Goal: Find contact information: Find contact information

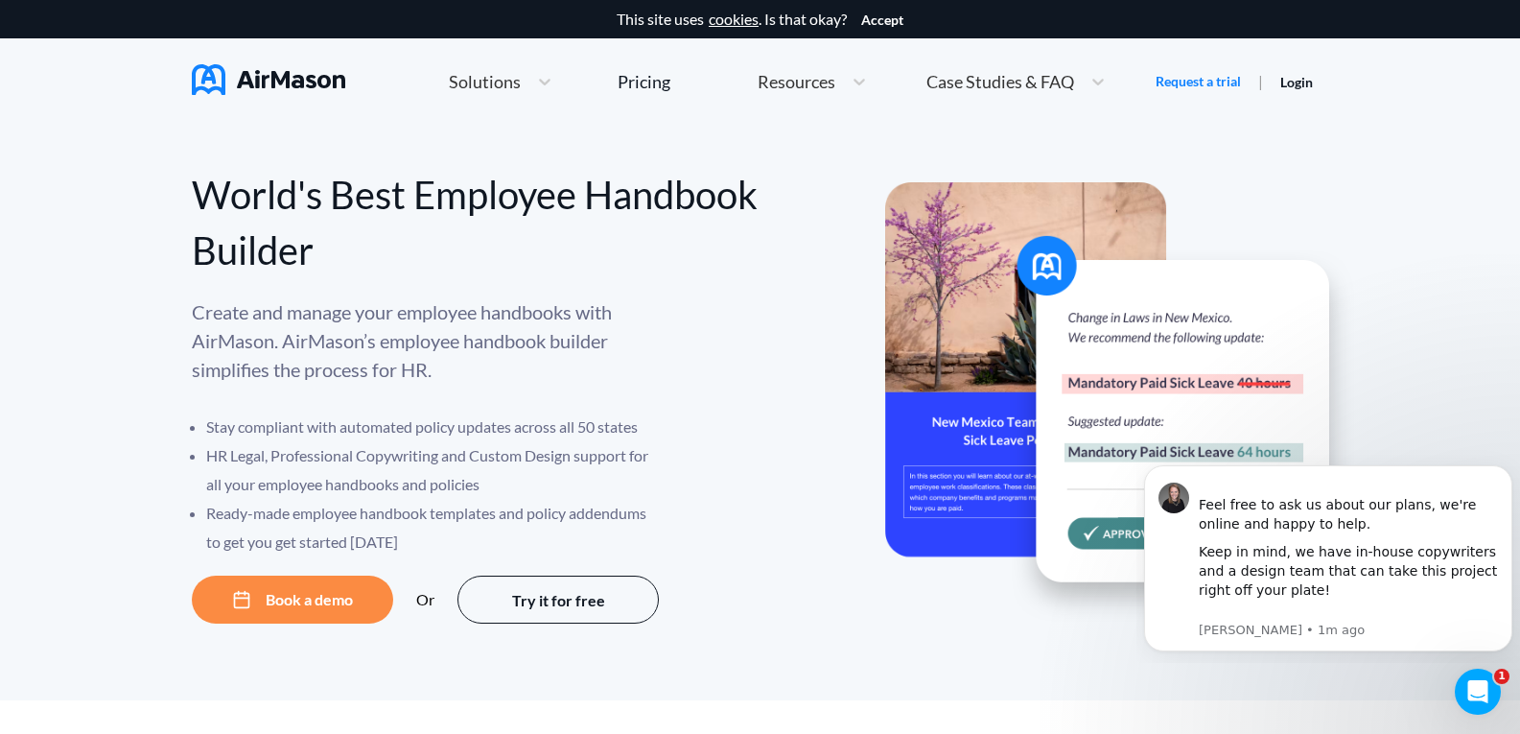
click at [221, 595] on button "Book a demo" at bounding box center [292, 599] width 201 height 48
click at [585, 590] on button "Try it for free" at bounding box center [558, 599] width 201 height 48
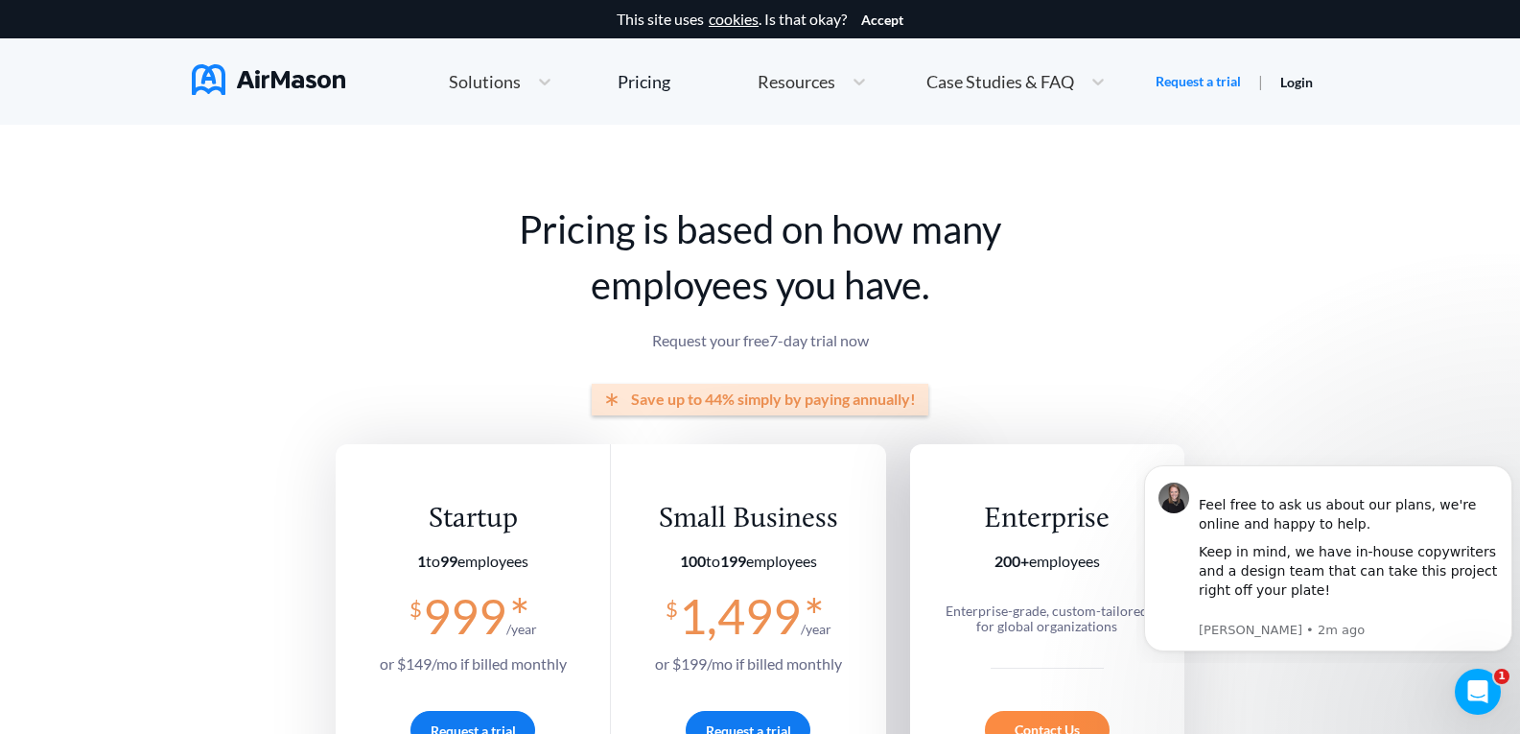
scroll to position [384, 0]
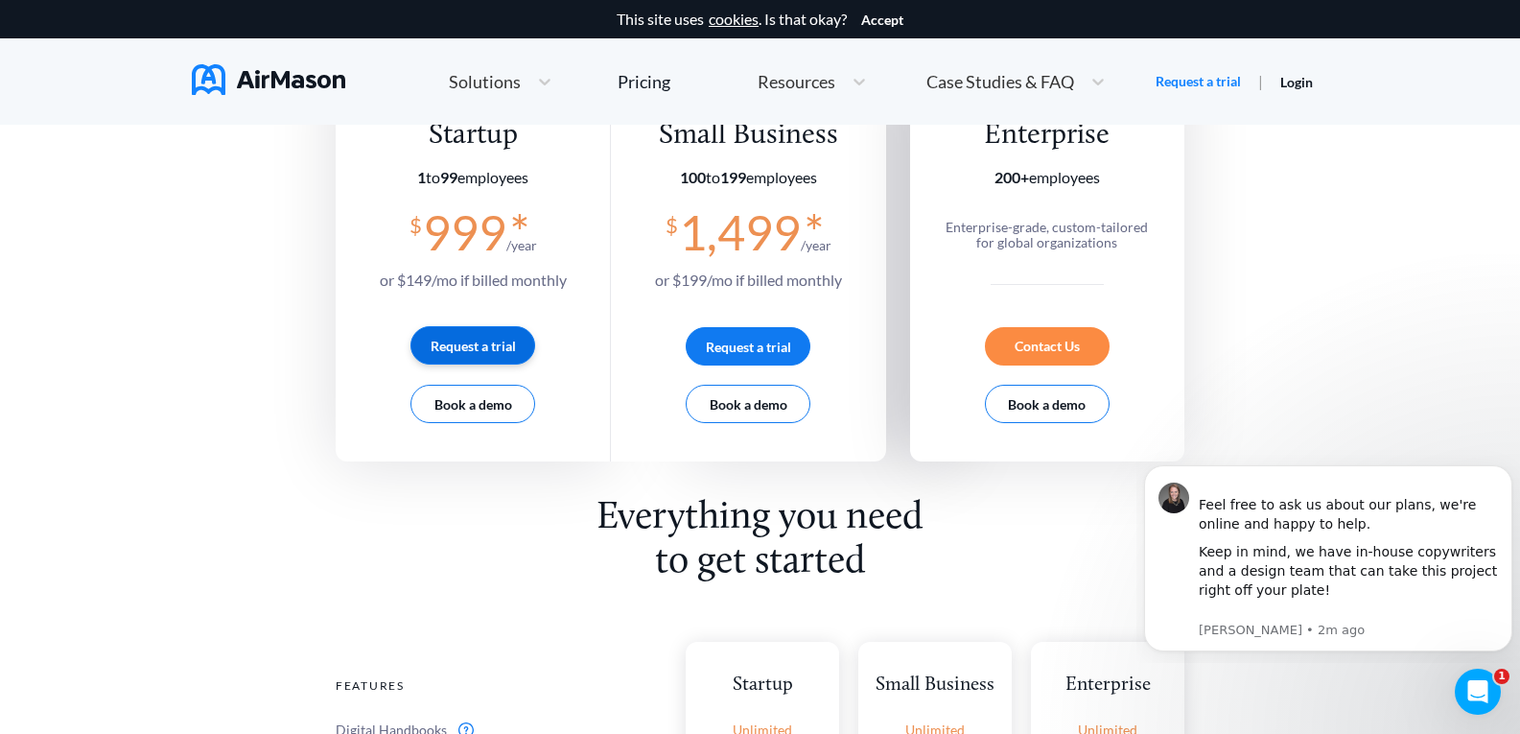
click at [470, 342] on button "Request a trial" at bounding box center [473, 345] width 125 height 38
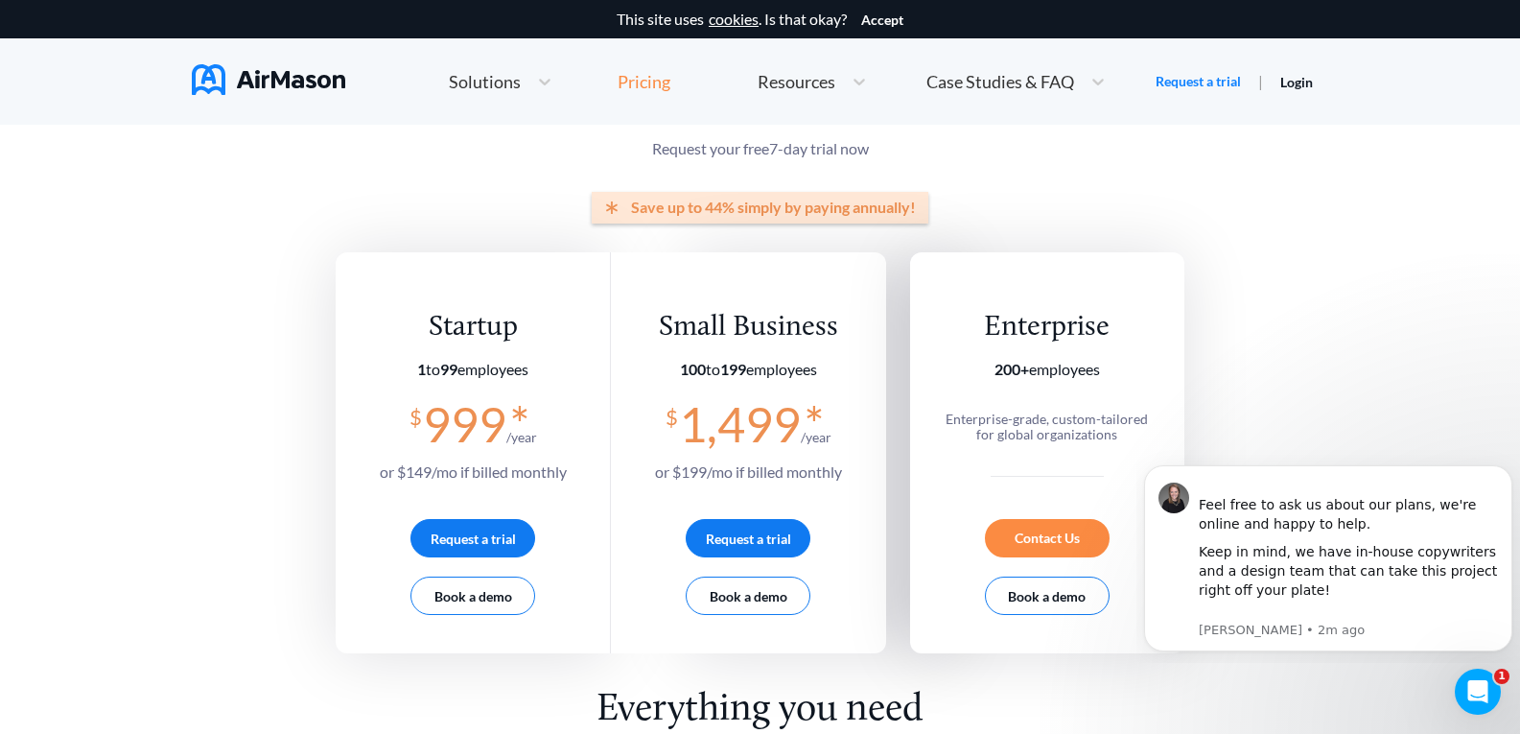
click at [661, 89] on div "Pricing" at bounding box center [644, 81] width 53 height 17
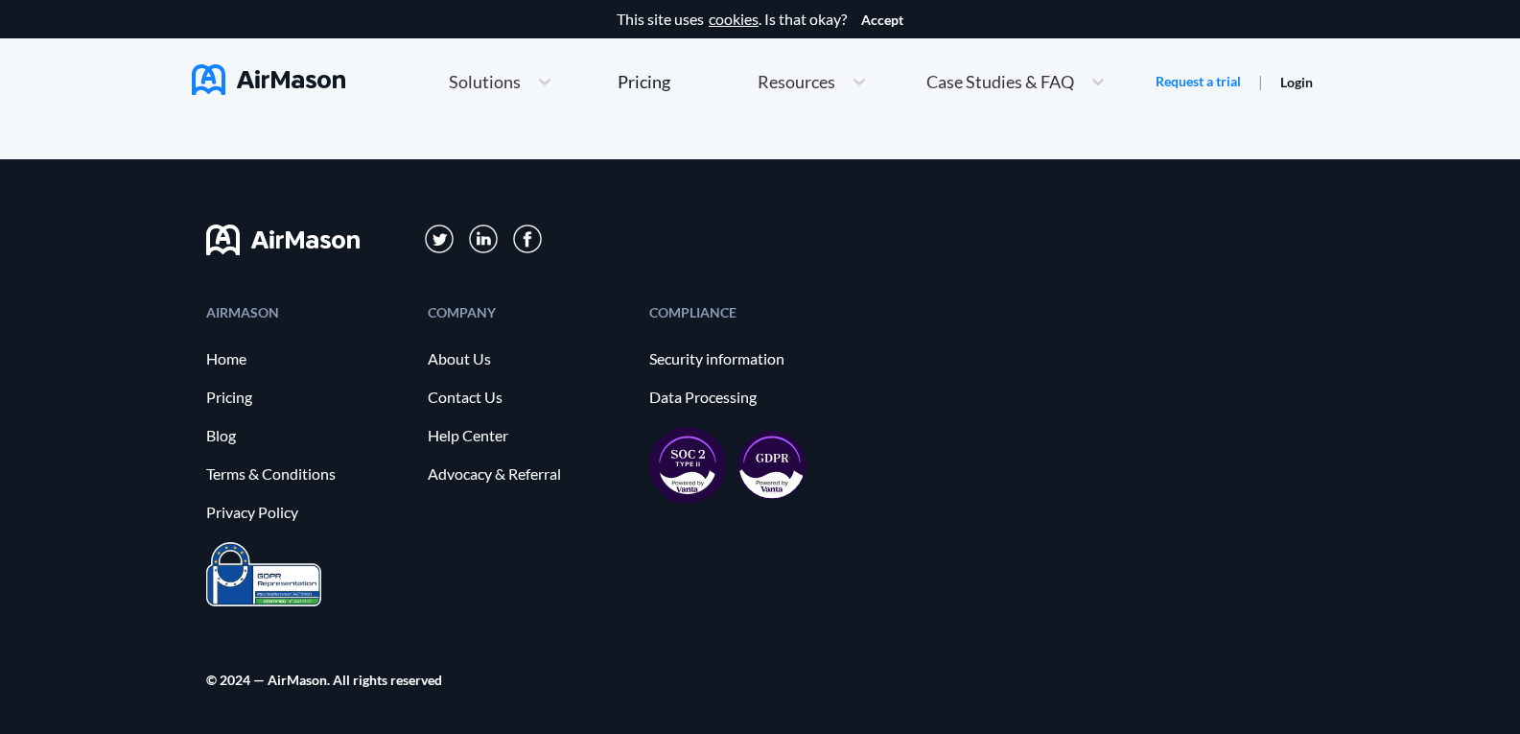
click at [467, 402] on link "Contact Us" at bounding box center [529, 396] width 202 height 17
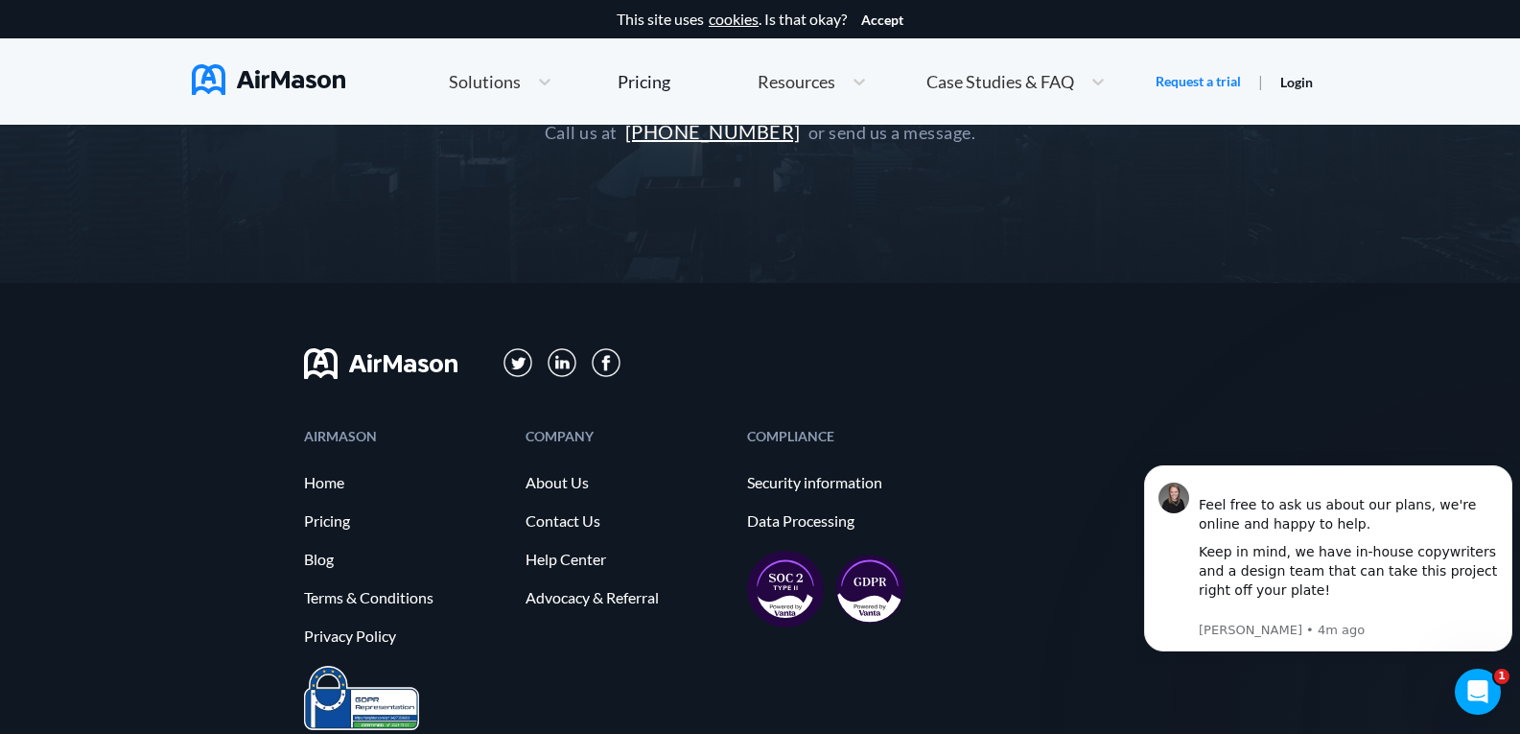
scroll to position [162, 0]
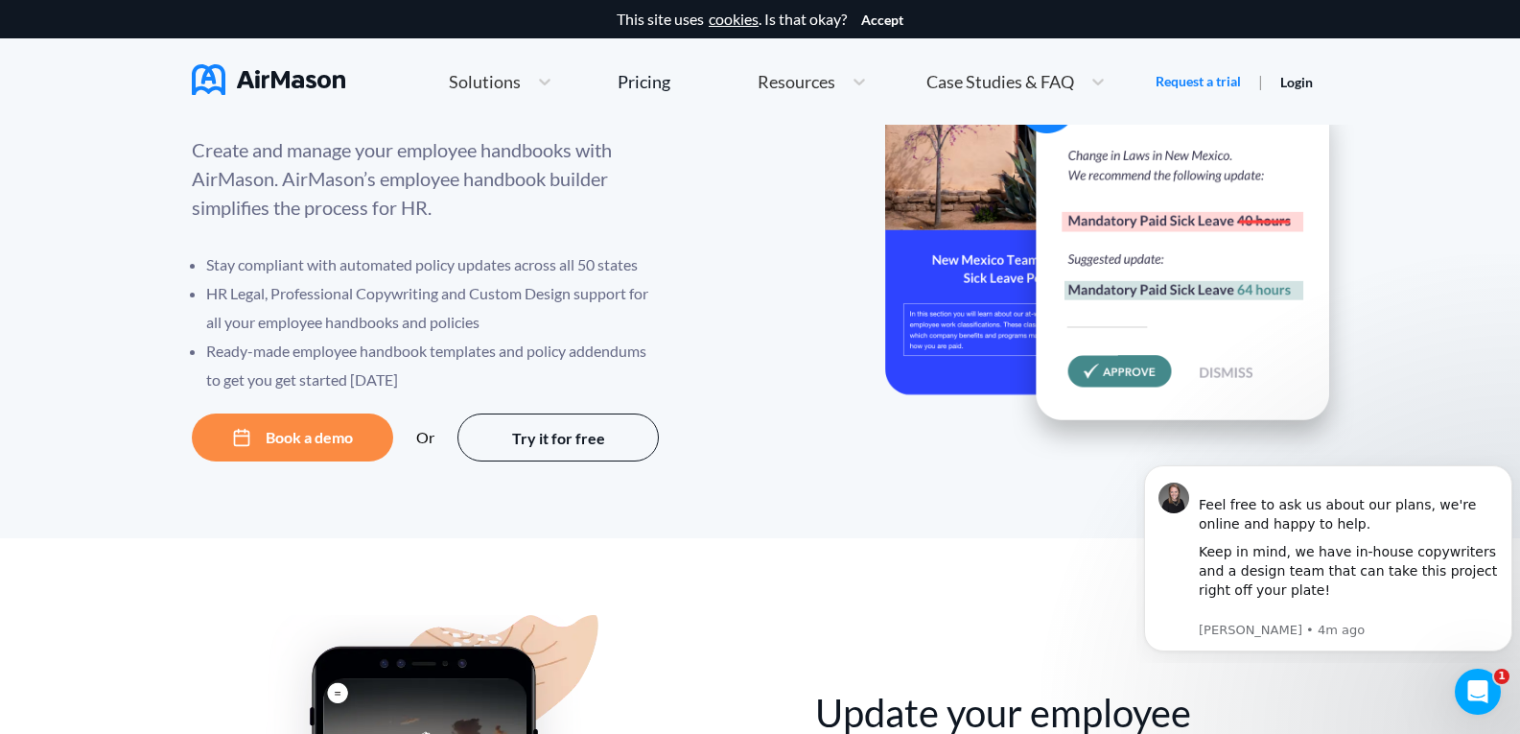
scroll to position [10635, 0]
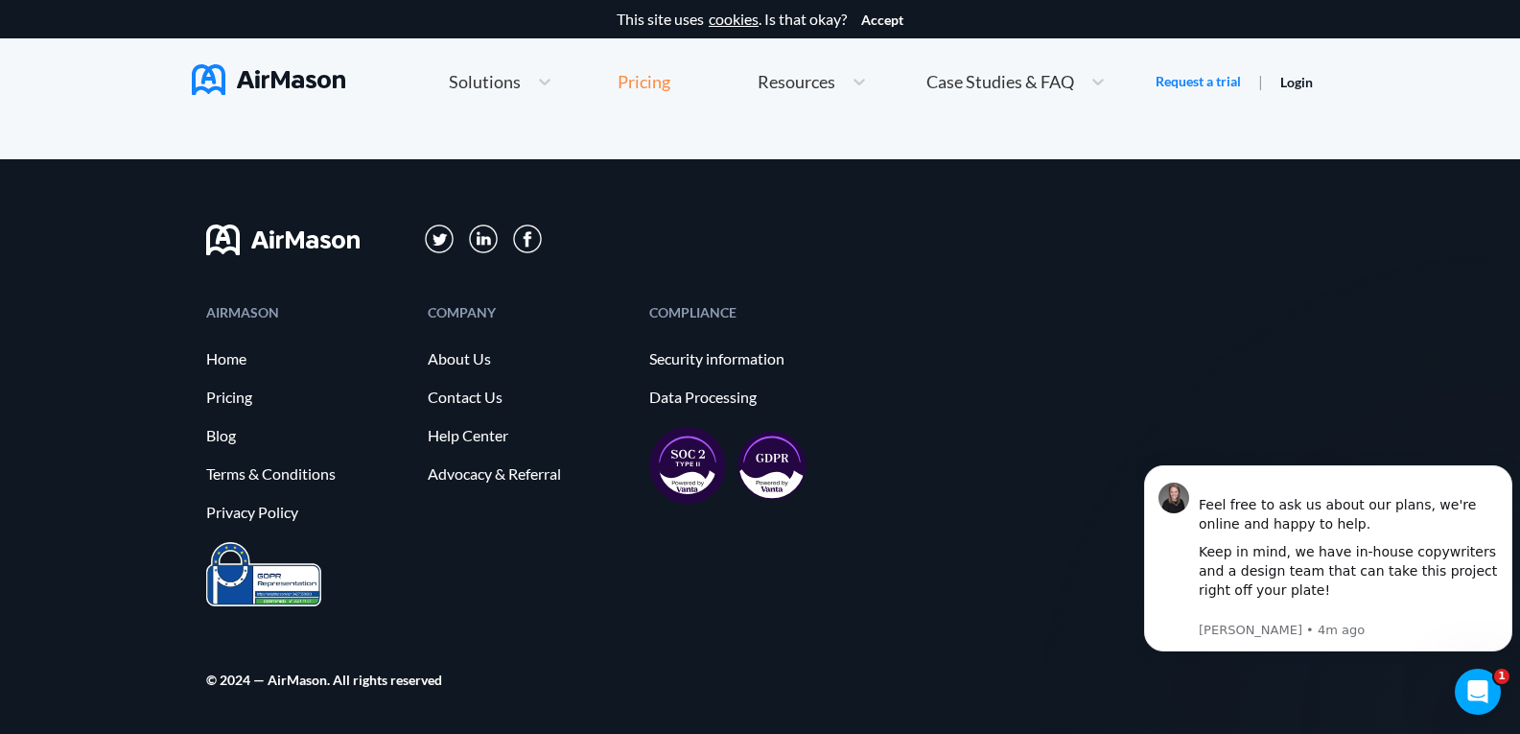
click at [635, 90] on div "Pricing" at bounding box center [644, 81] width 53 height 17
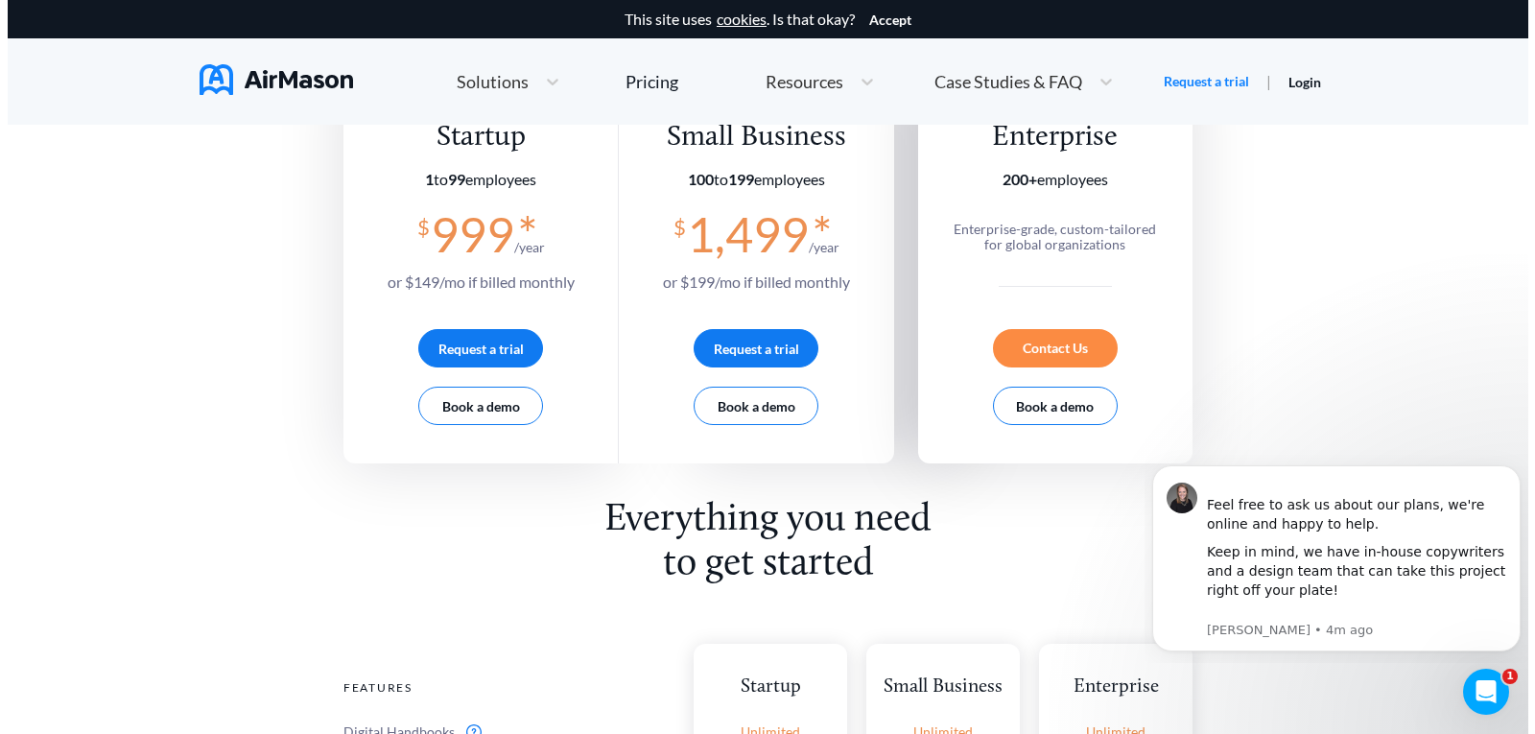
scroll to position [384, 0]
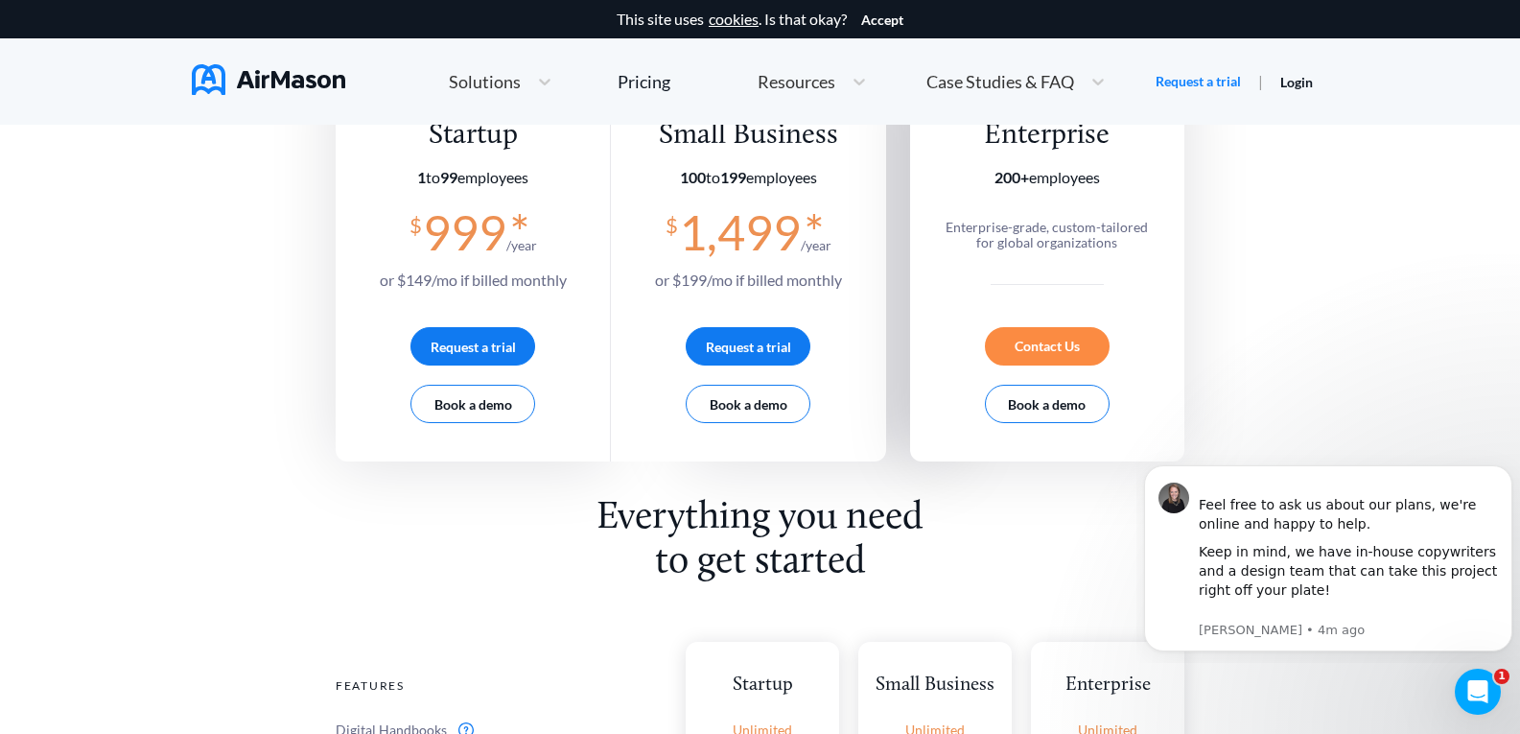
click at [1048, 338] on div "Contact Us" at bounding box center [1047, 346] width 125 height 38
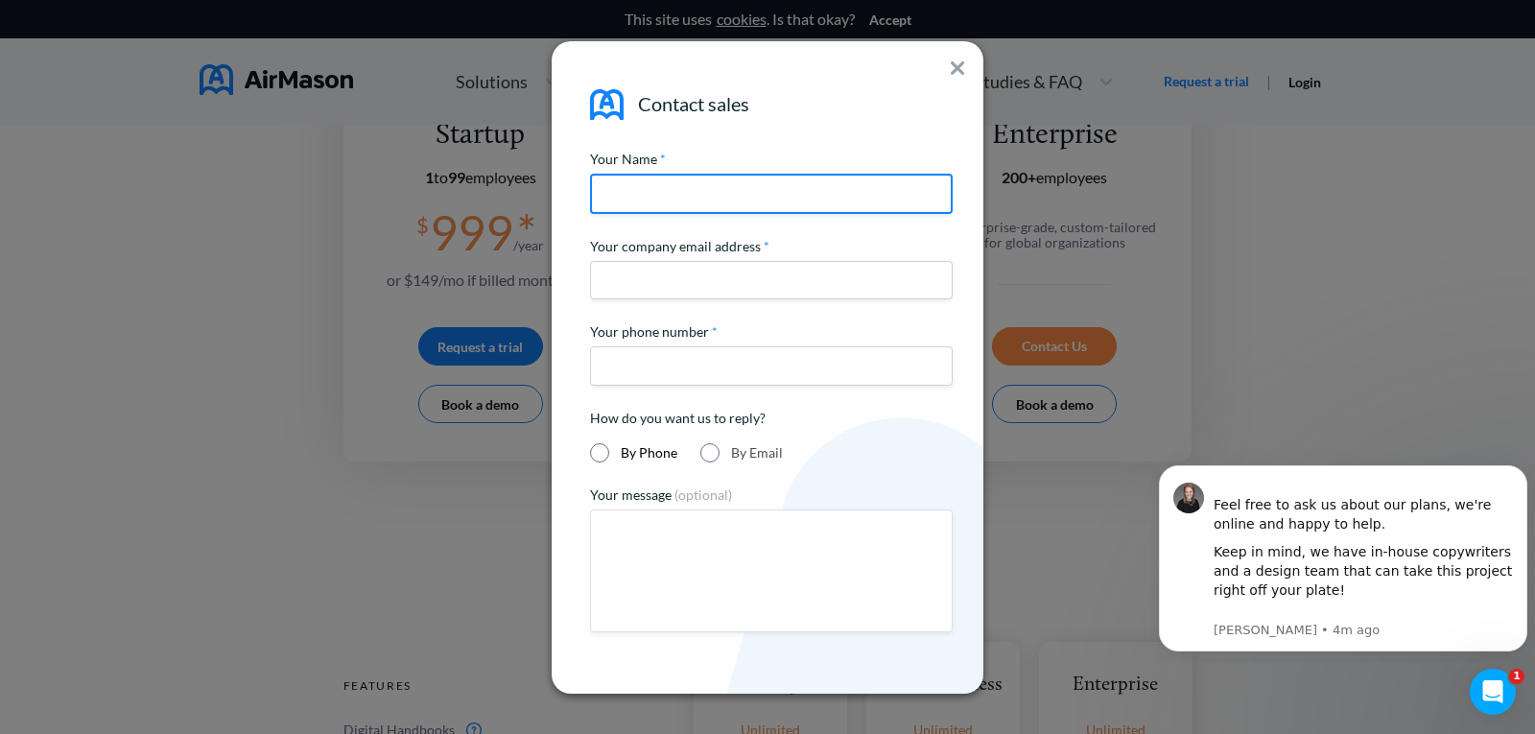
click at [807, 198] on input at bounding box center [771, 194] width 363 height 40
type input "******"
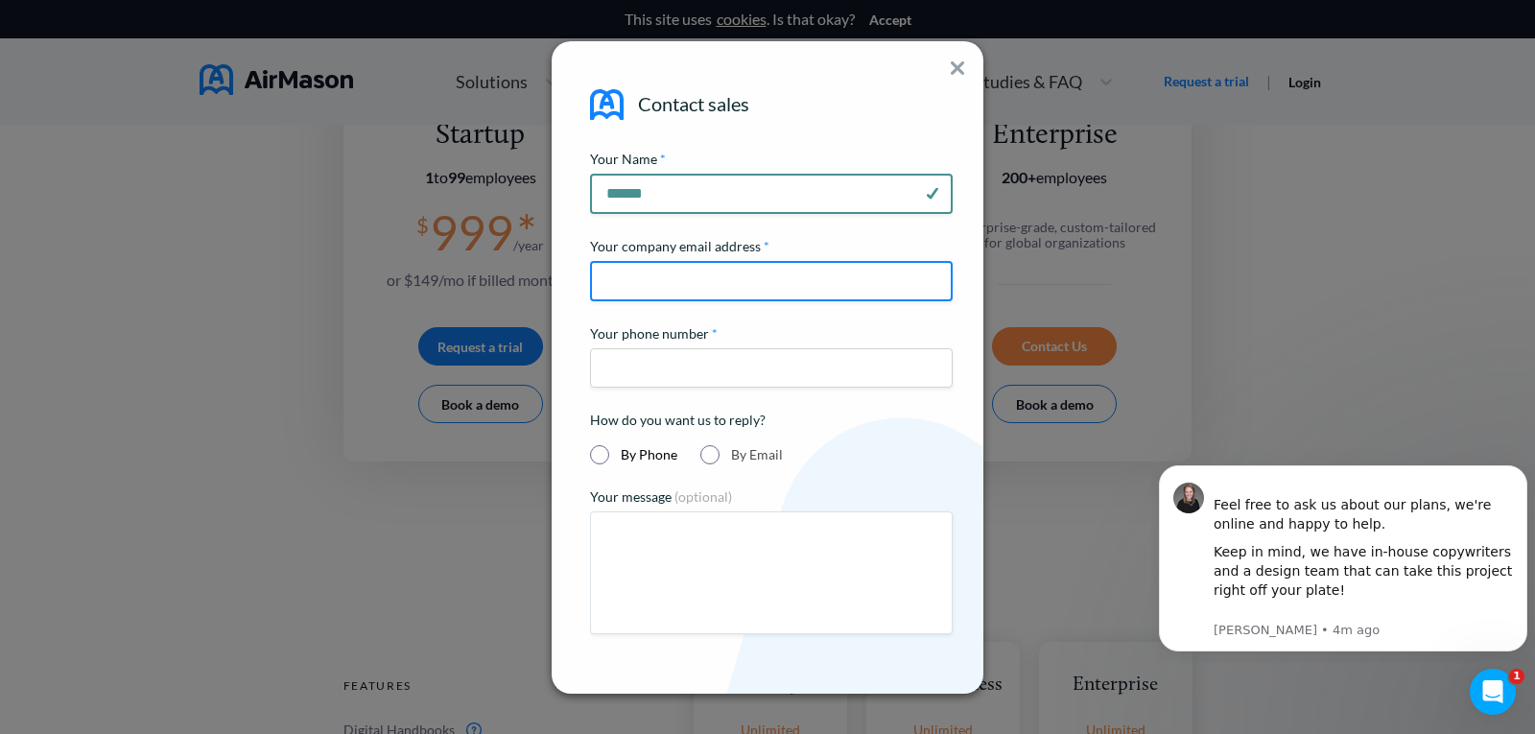
click at [671, 277] on input "email" at bounding box center [771, 281] width 363 height 40
type input "**********"
drag, startPoint x: 699, startPoint y: 274, endPoint x: 871, endPoint y: 302, distance: 173.9
click at [1026, 279] on div "**********" at bounding box center [768, 366] width 528 height 657
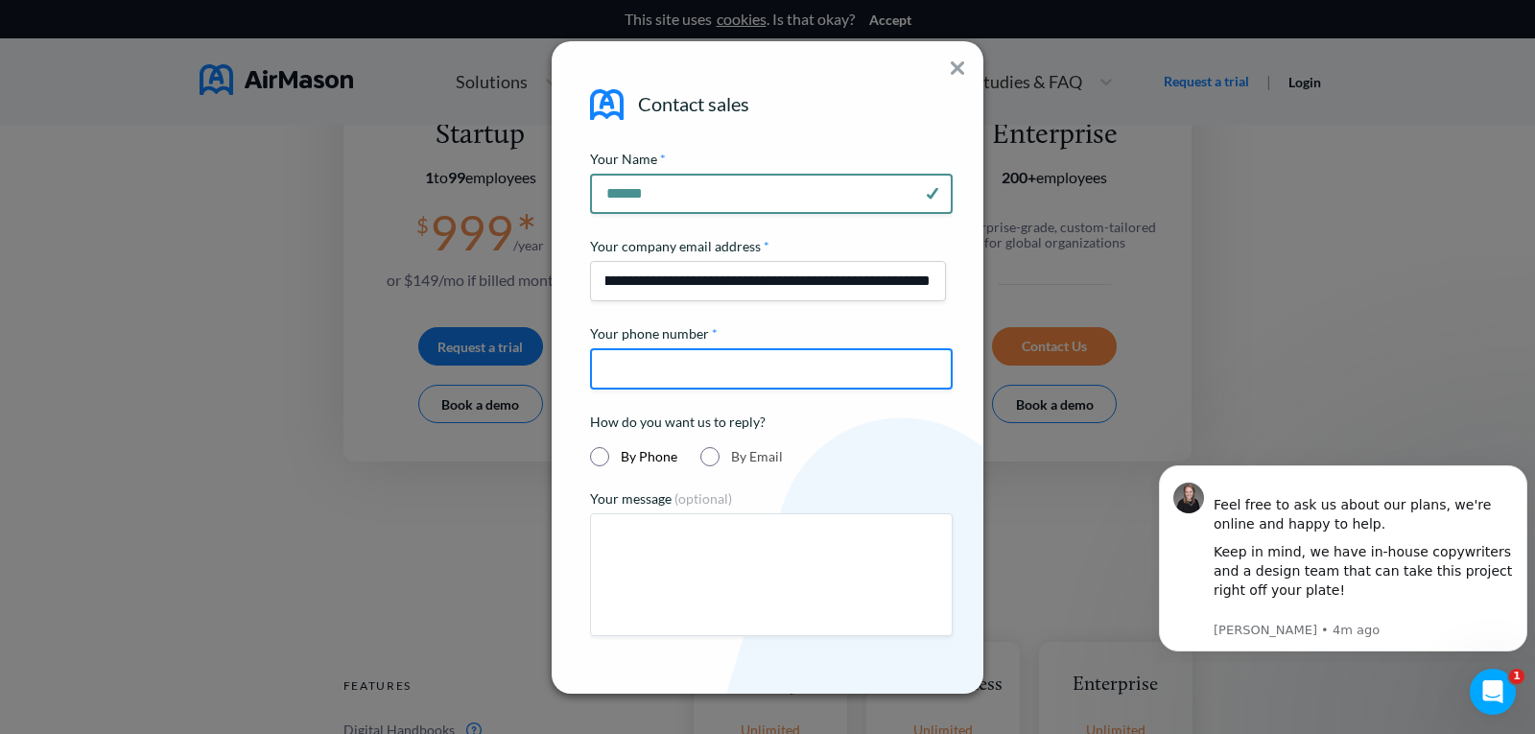
drag, startPoint x: 644, startPoint y: 364, endPoint x: 680, endPoint y: 360, distance: 36.8
click at [644, 364] on div "Your phone number *" at bounding box center [771, 356] width 363 height 64
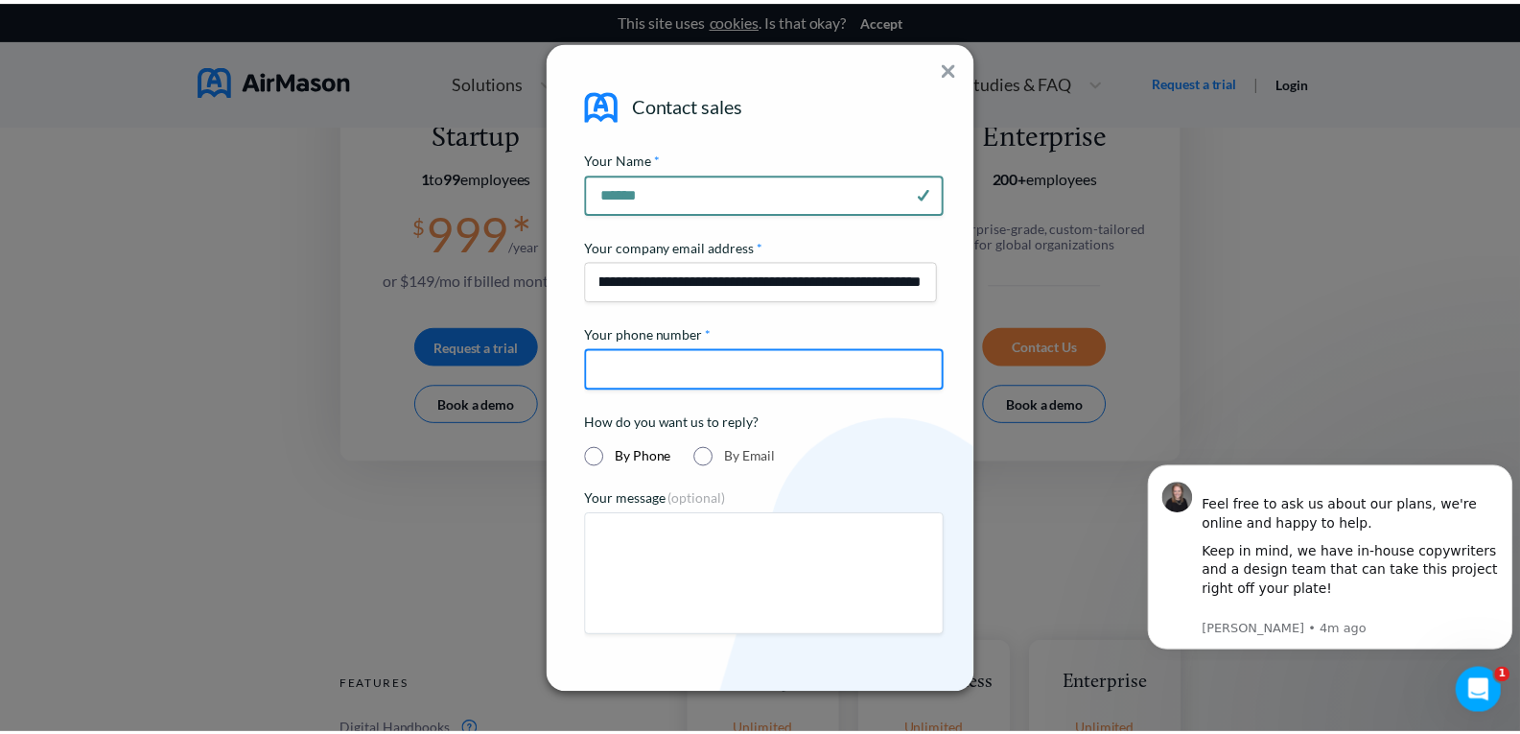
scroll to position [0, 0]
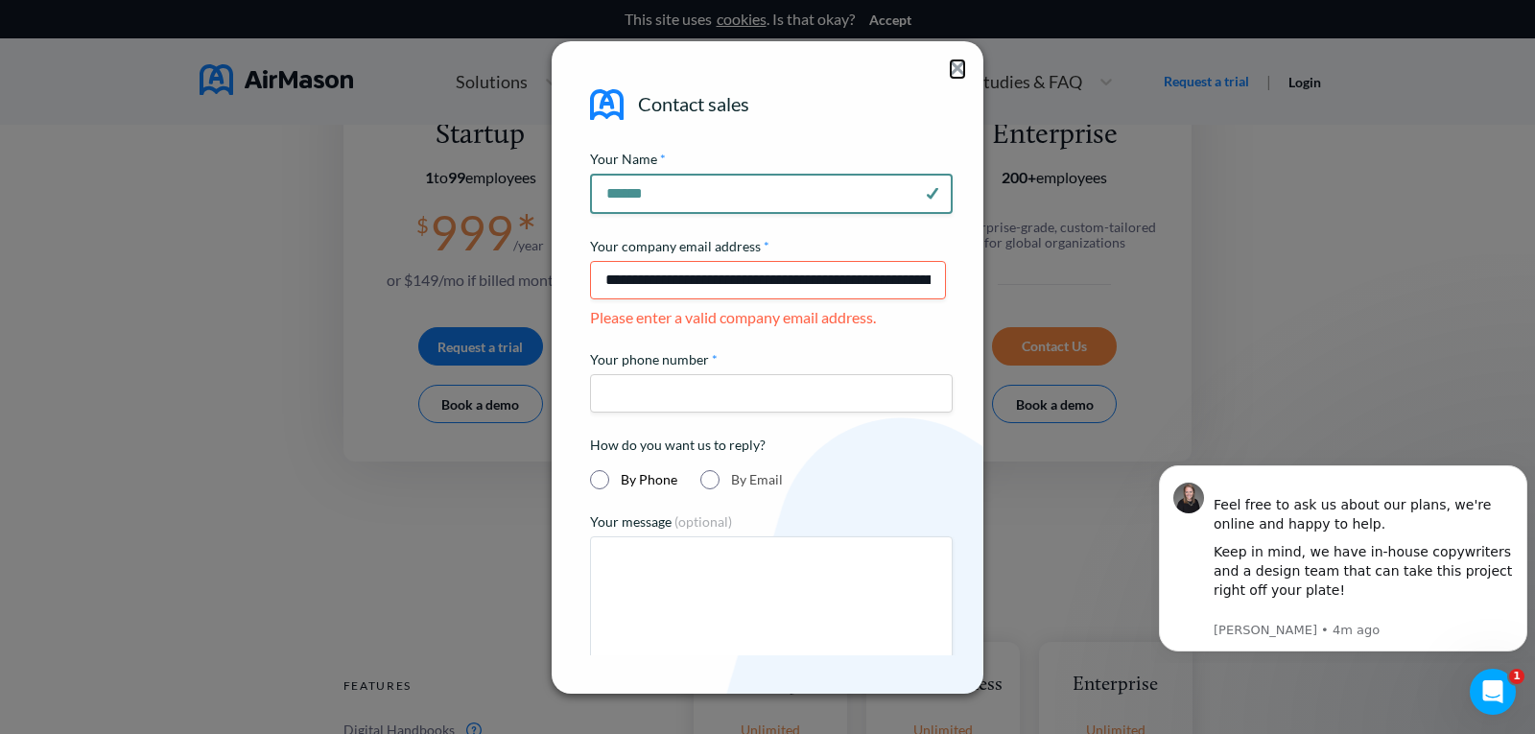
click at [959, 70] on img at bounding box center [957, 67] width 13 height 13
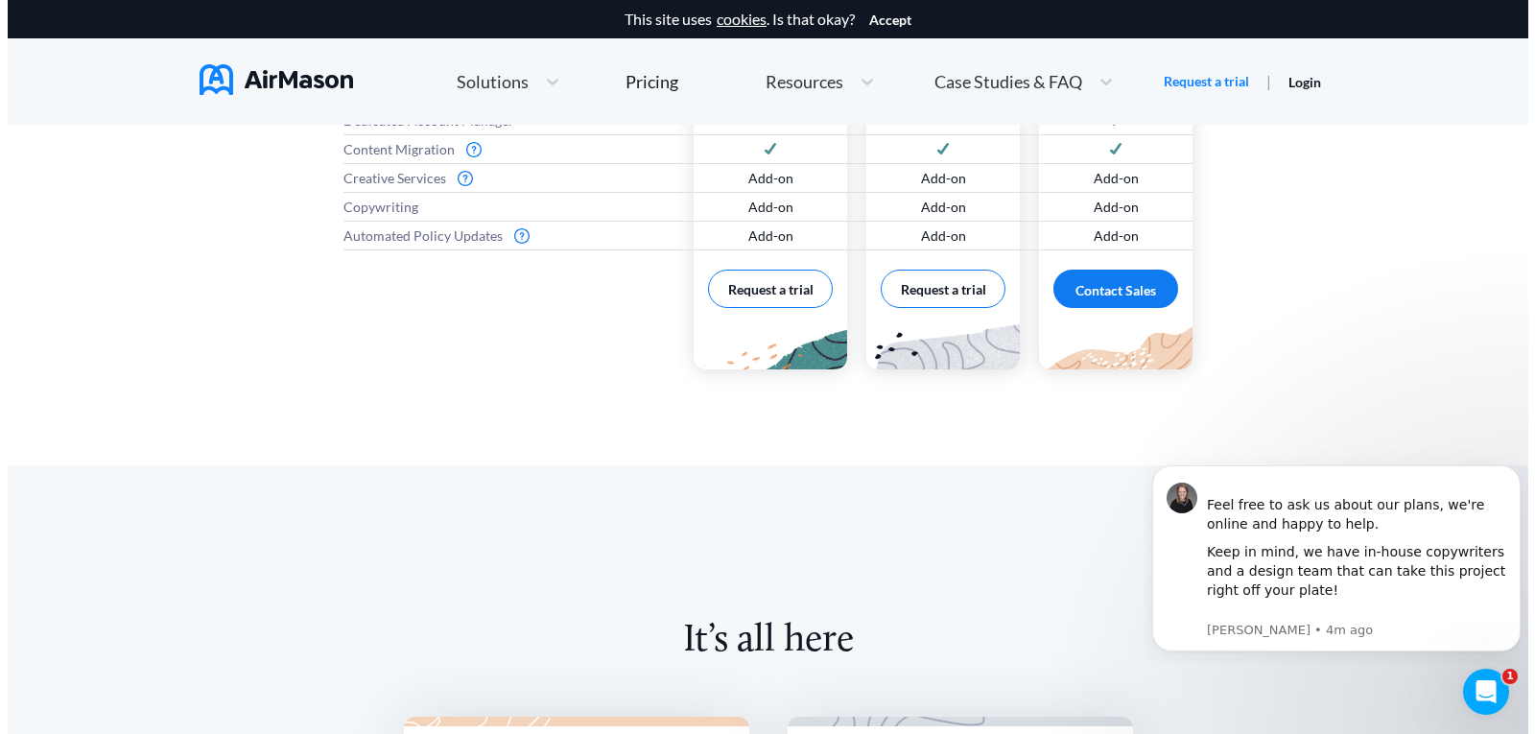
scroll to position [1302, 0]
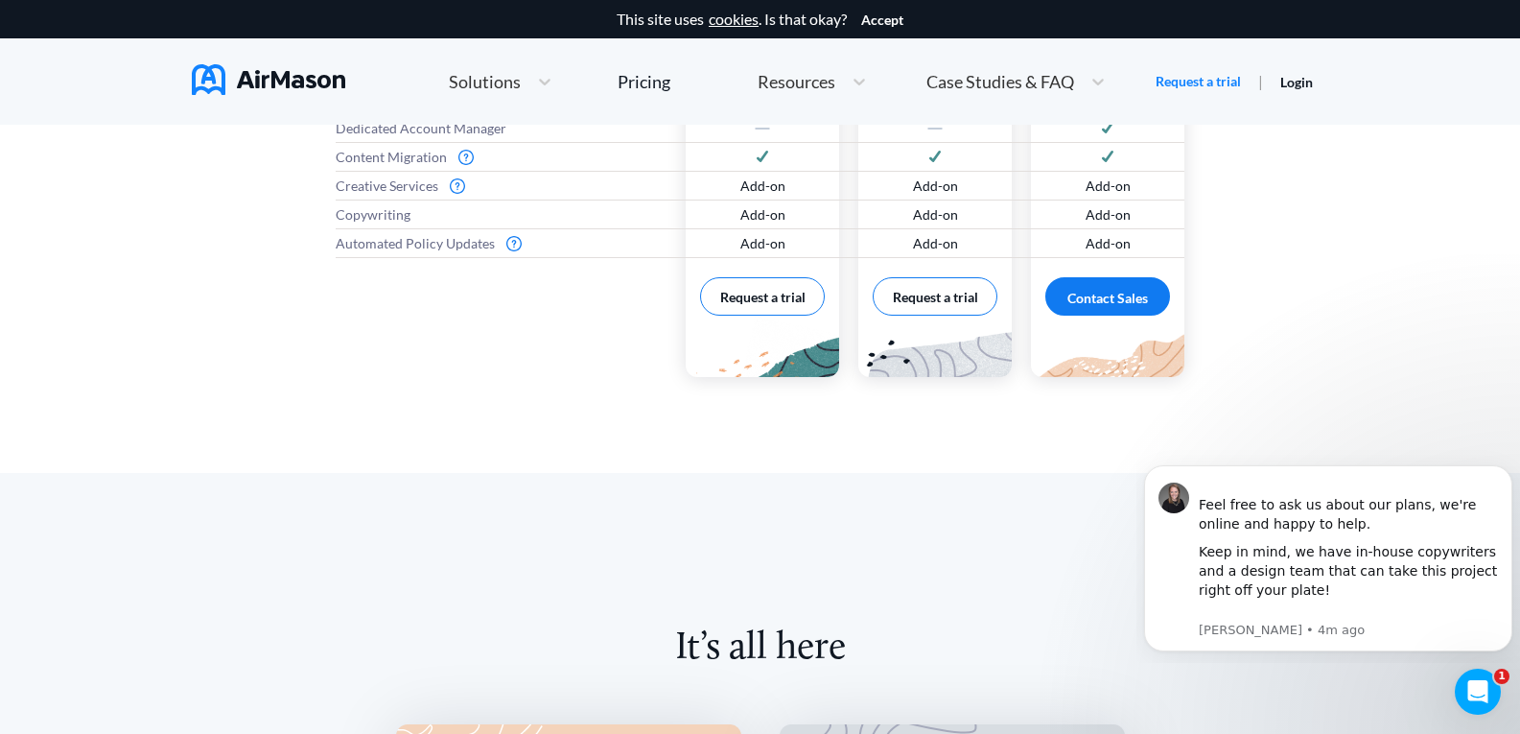
click at [1098, 280] on div "Contact Sales" at bounding box center [1107, 296] width 125 height 38
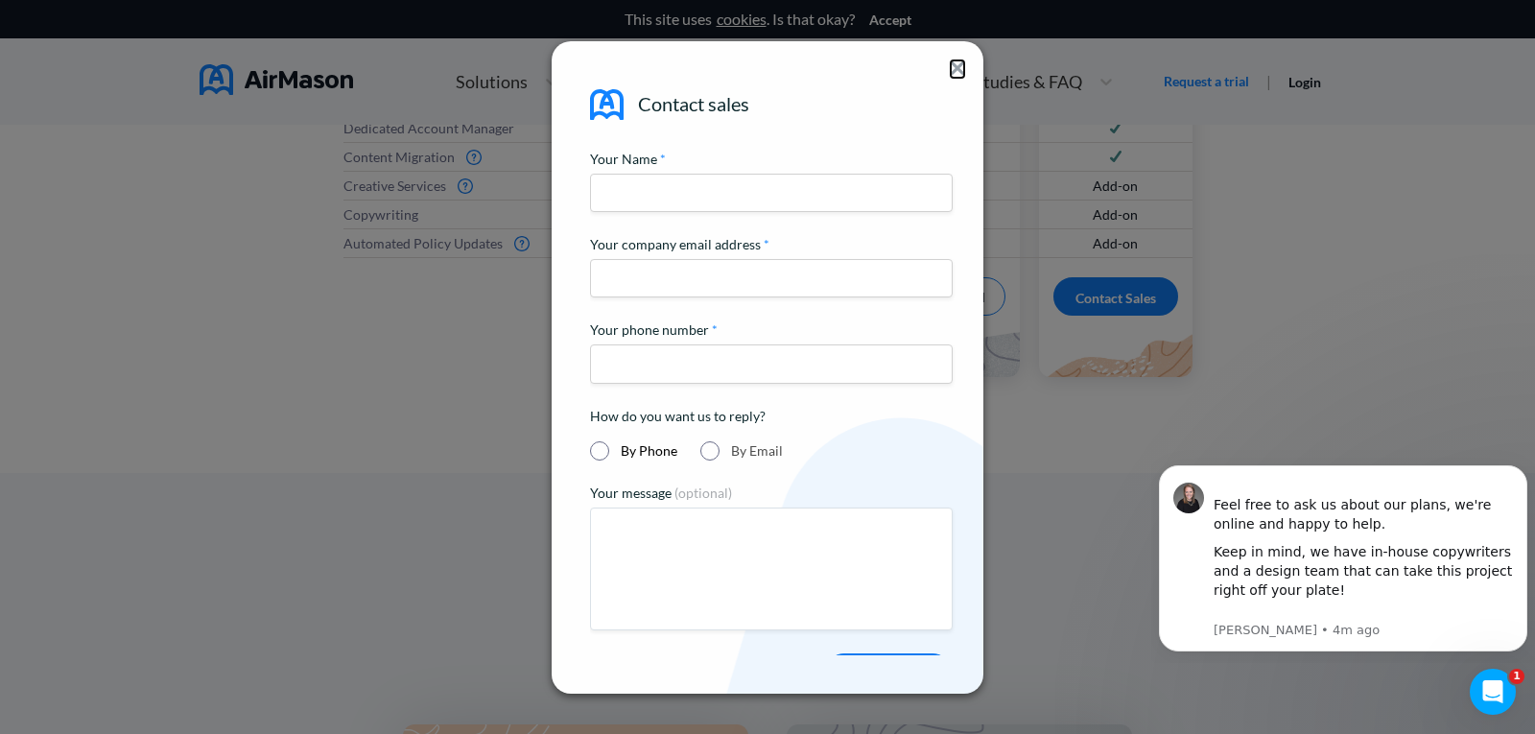
click at [951, 62] on img at bounding box center [957, 67] width 13 height 13
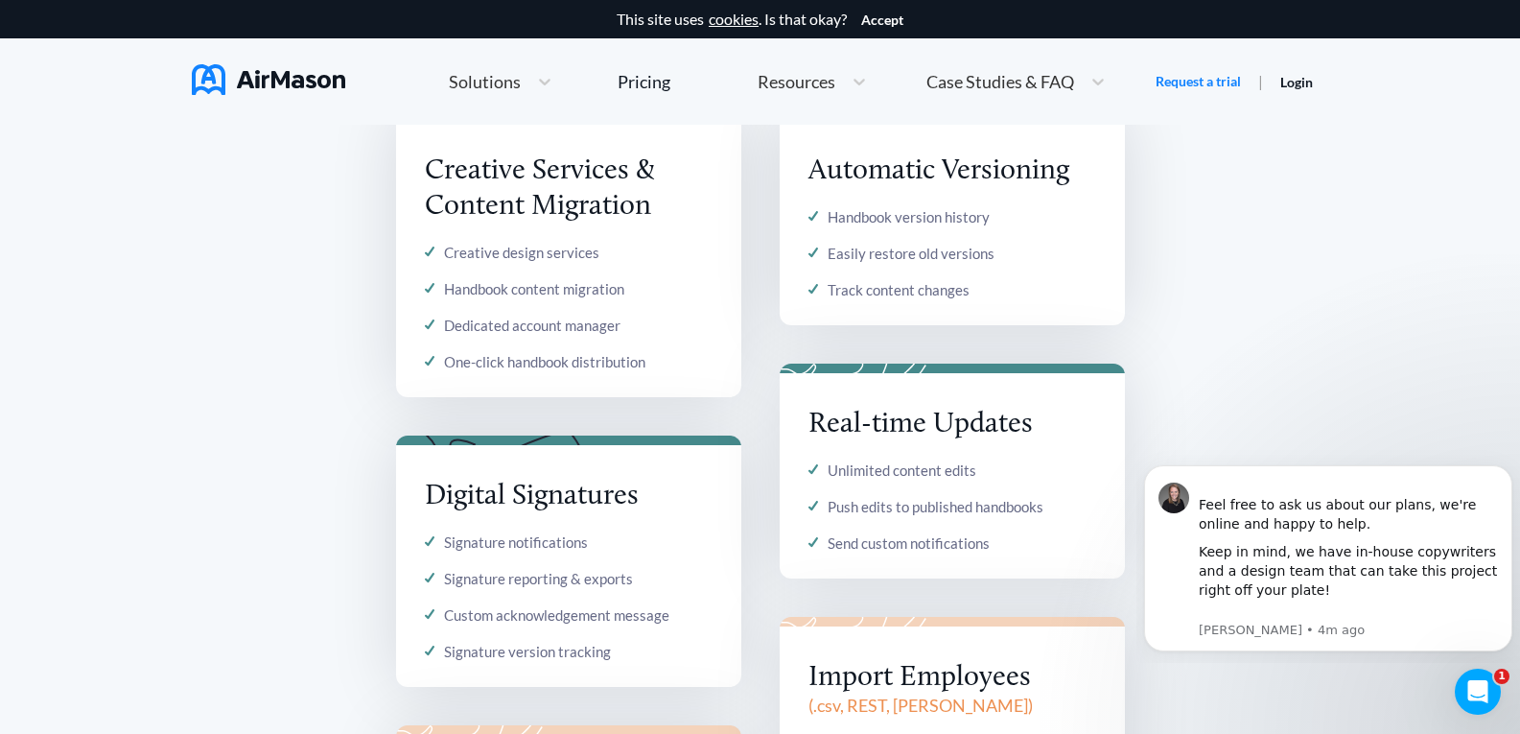
scroll to position [4817, 0]
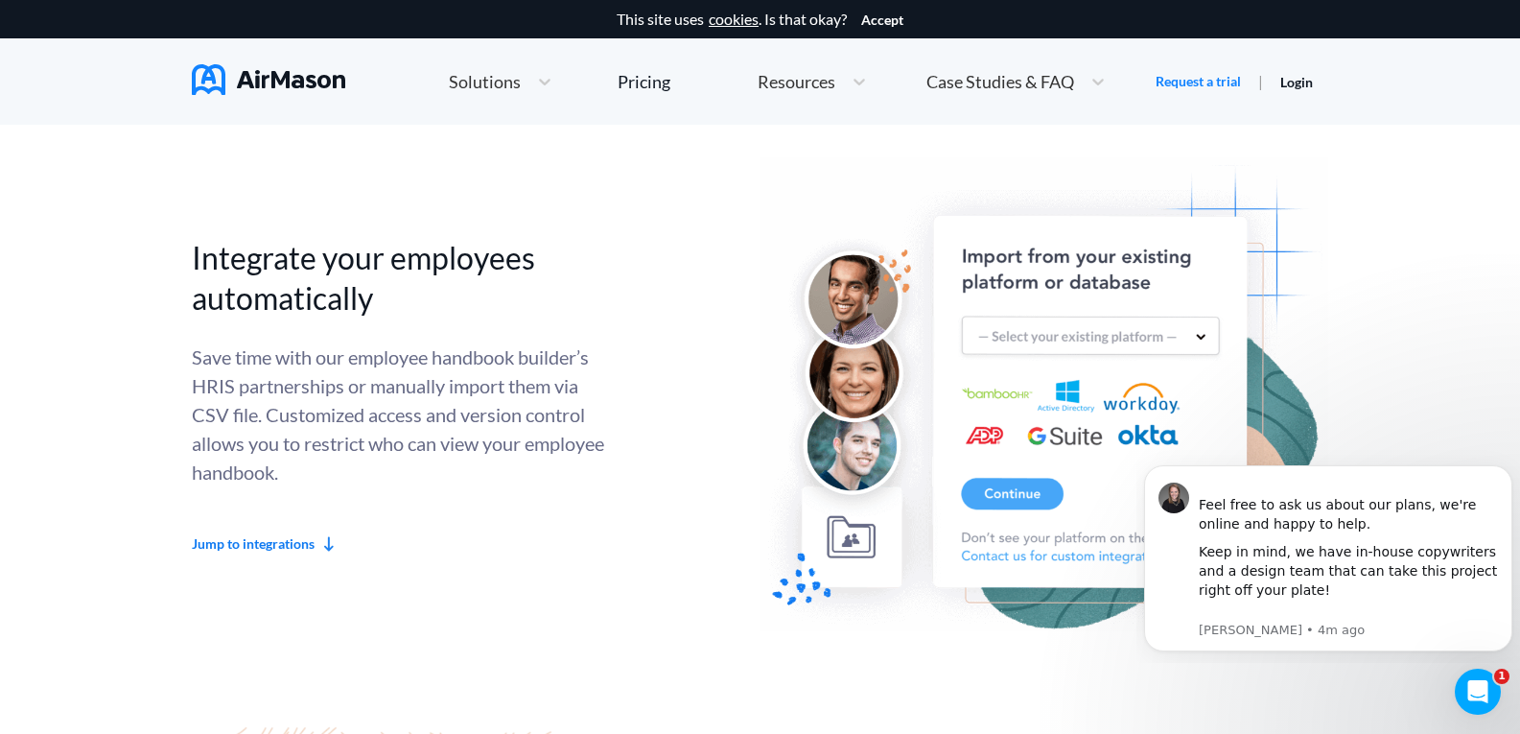
scroll to position [10635, 0]
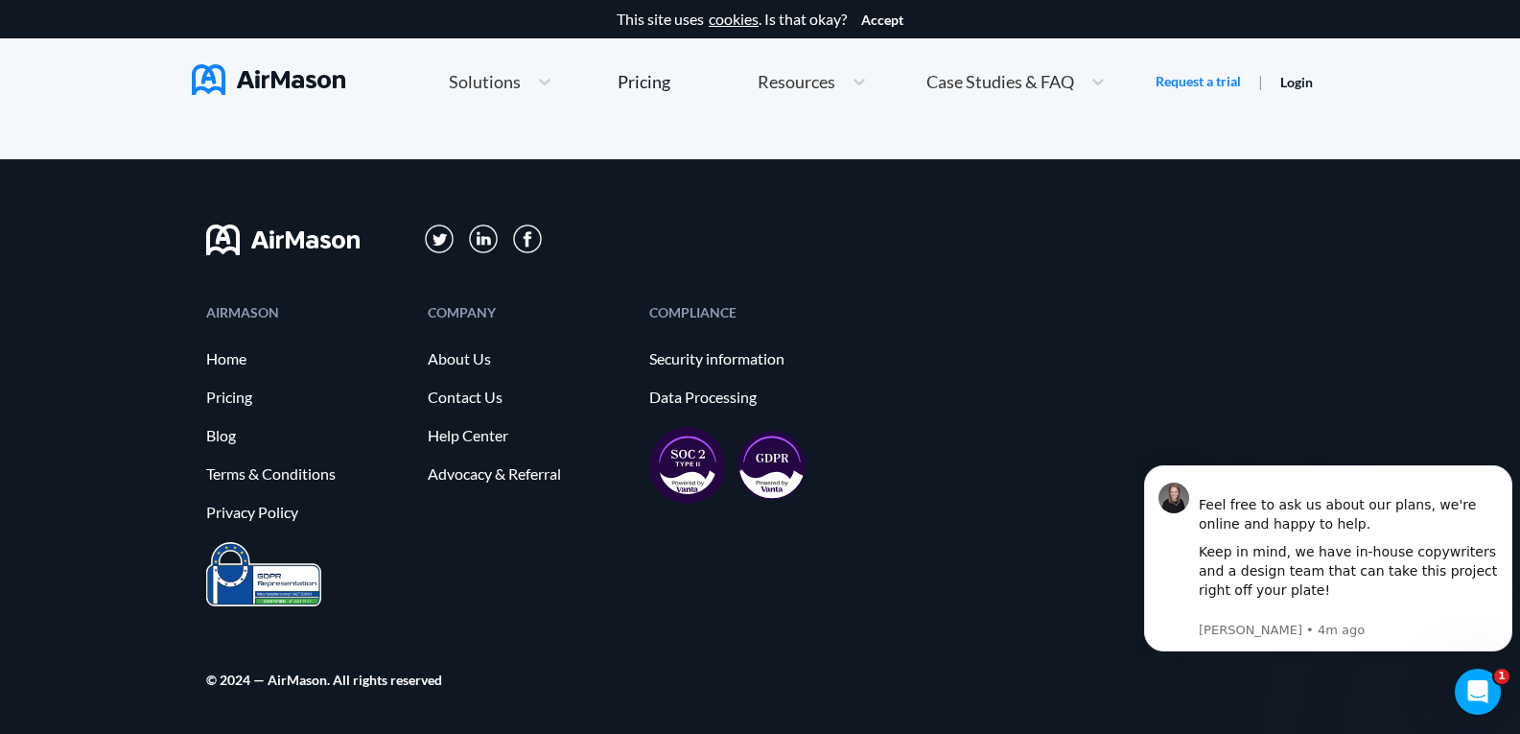
click at [505, 76] on span "Solutions" at bounding box center [485, 81] width 72 height 17
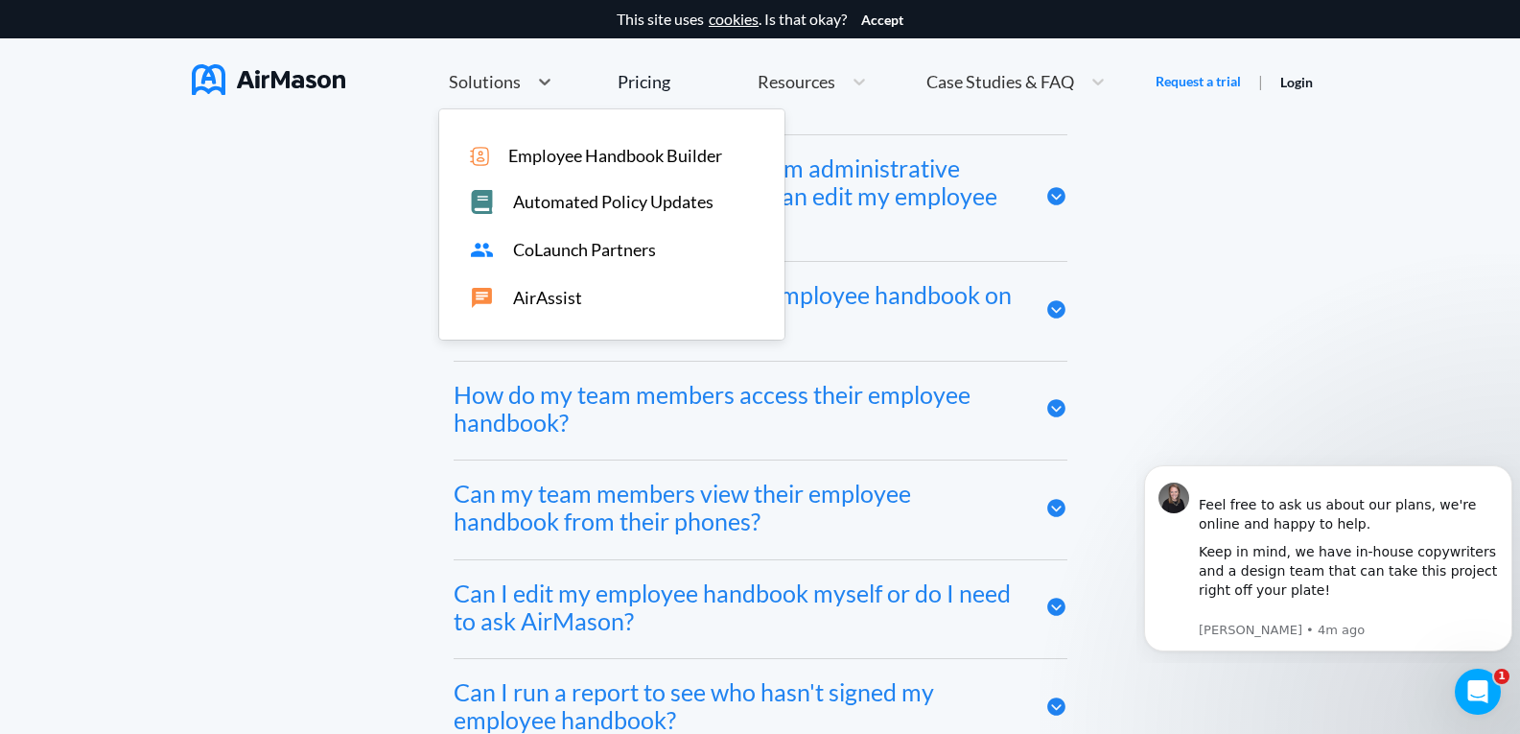
scroll to position [9299, 0]
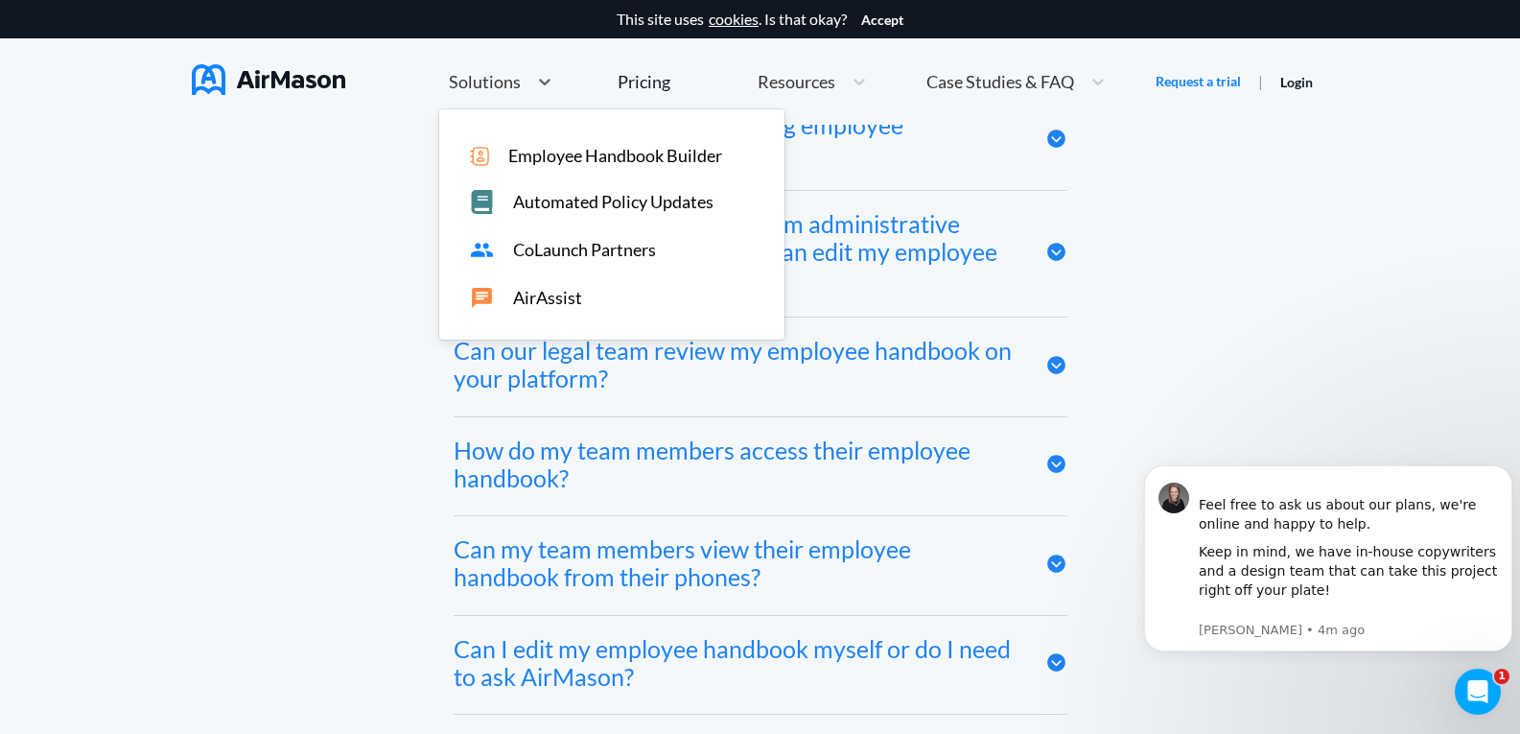
click at [1469, 293] on div "Frequently asked questions Does AirMason integrate with my HRIS? We integrate w…" at bounding box center [760, 632] width 1520 height 1707
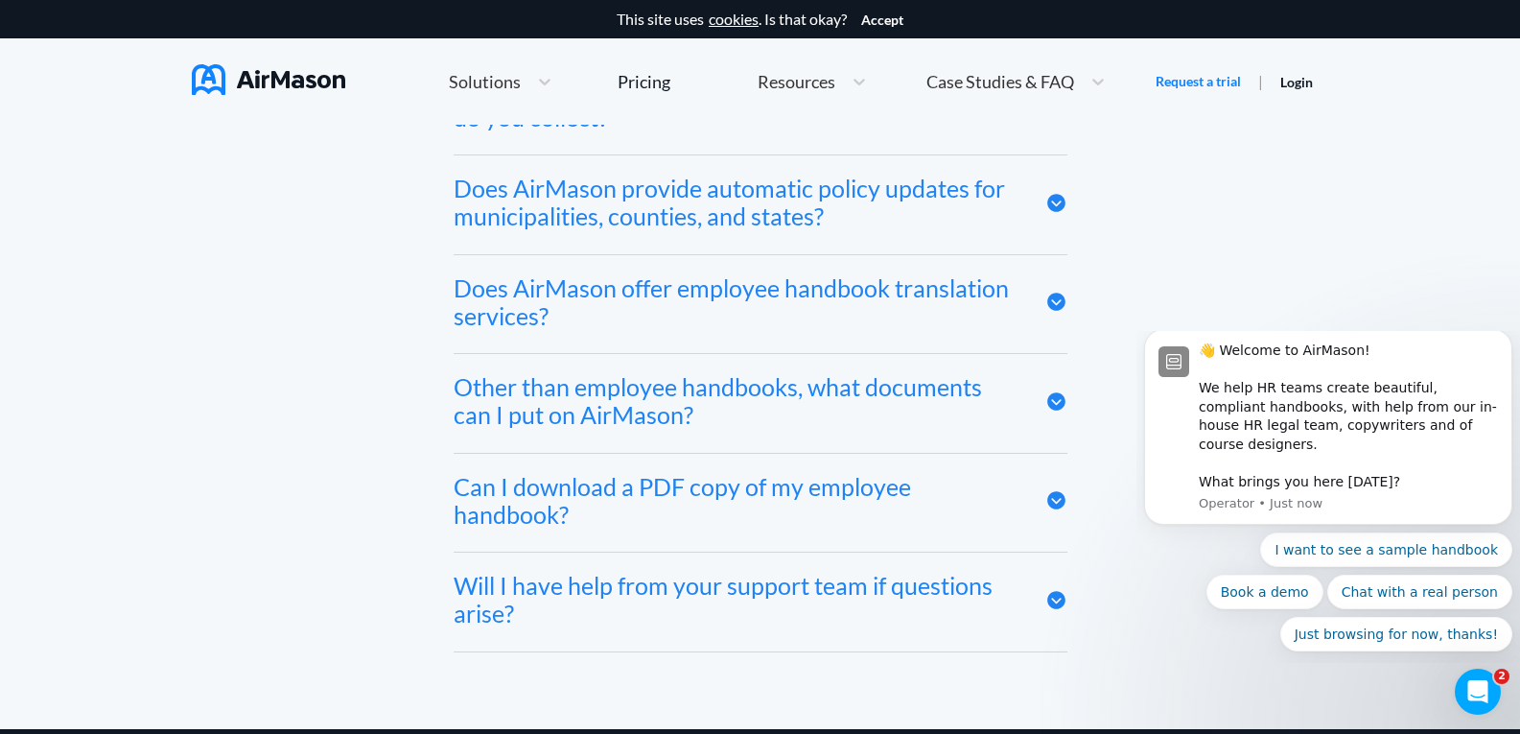
scroll to position [10635, 0]
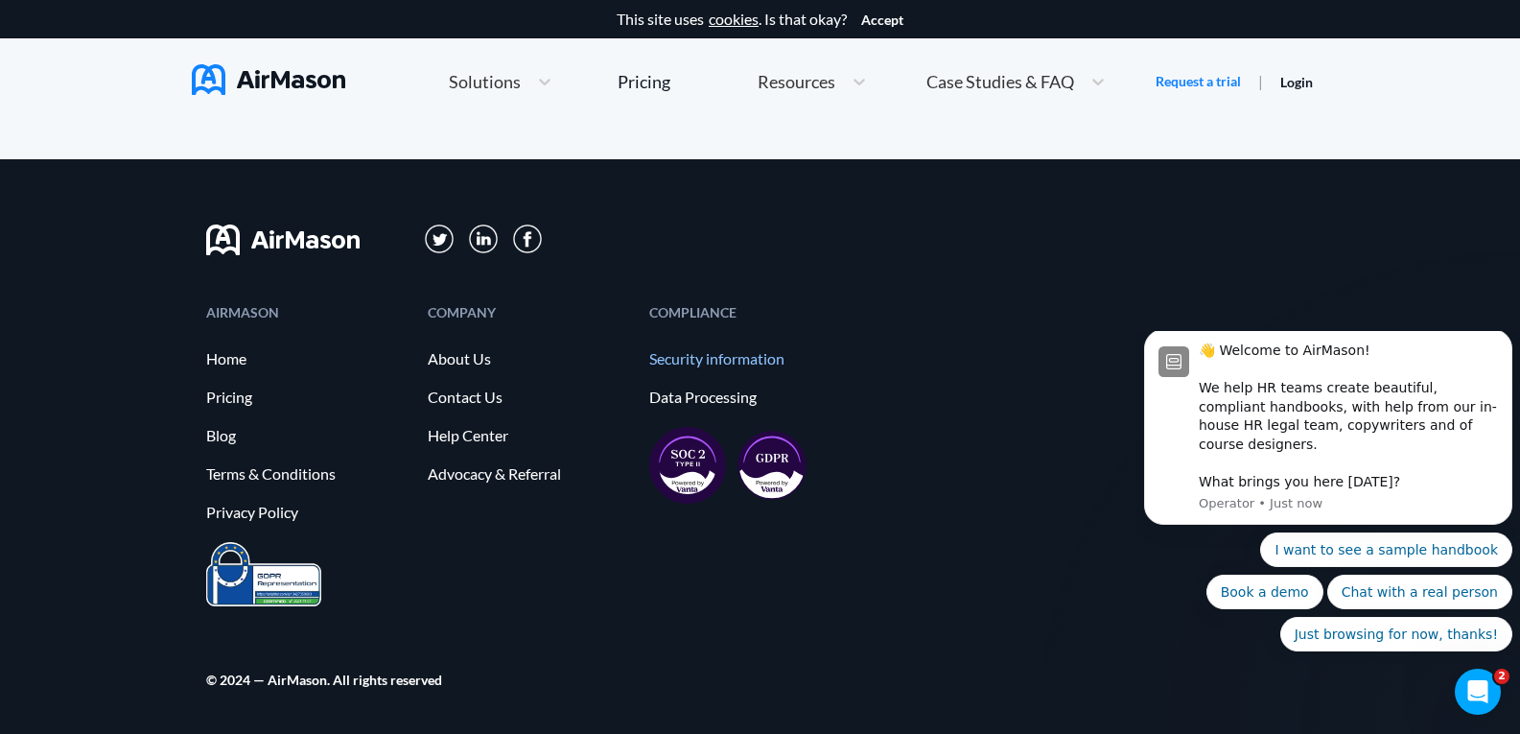
click at [691, 353] on link "Security information" at bounding box center [750, 358] width 202 height 17
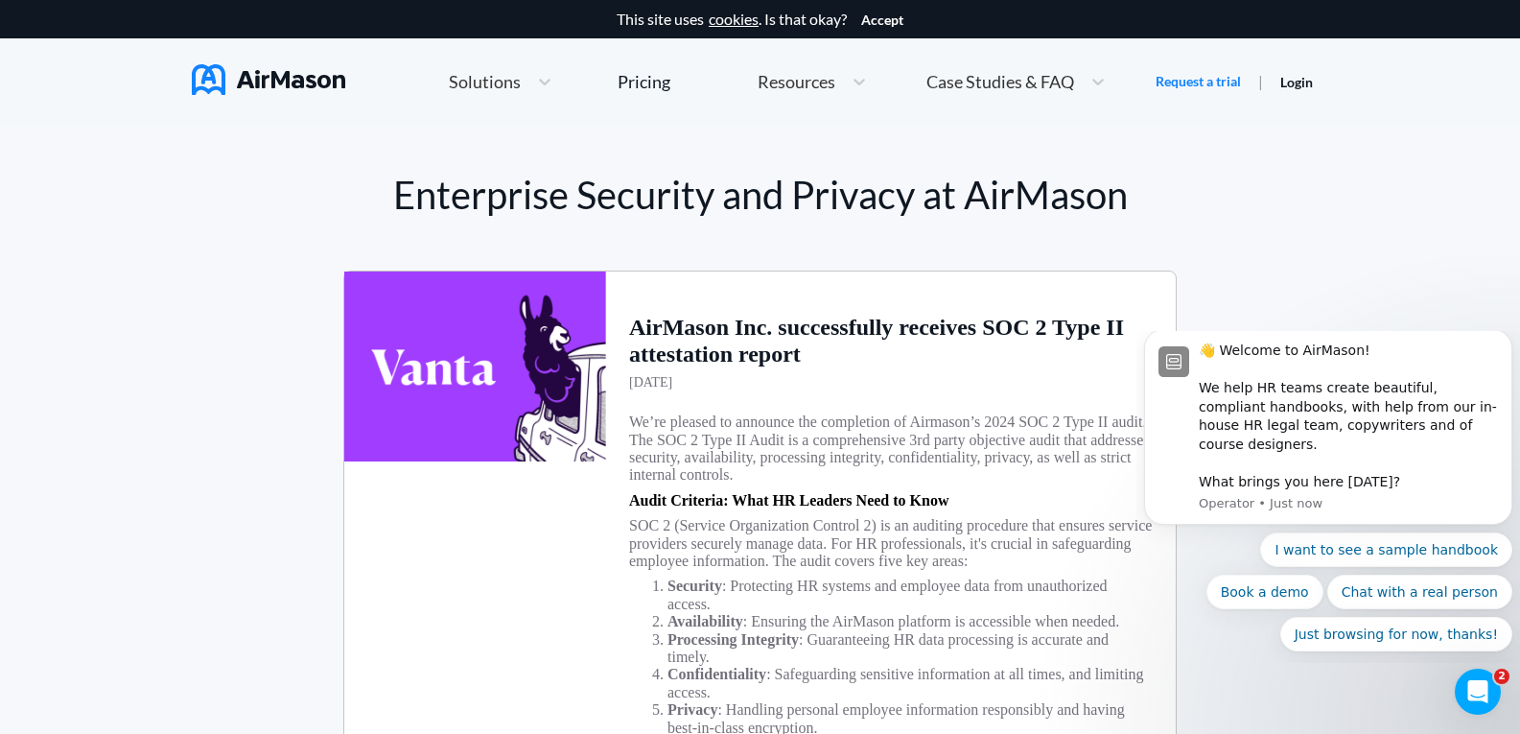
scroll to position [843, 0]
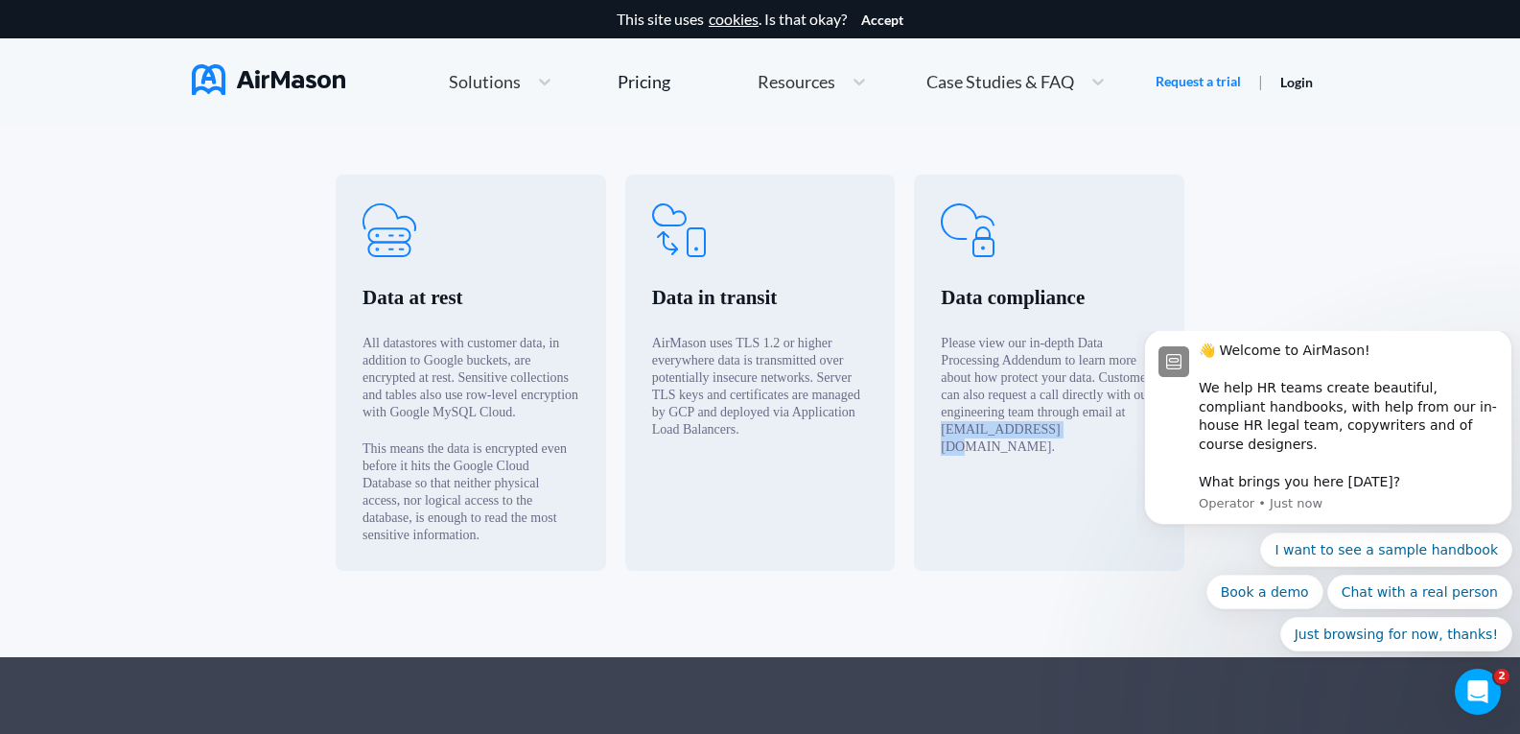
drag, startPoint x: 947, startPoint y: 438, endPoint x: 1056, endPoint y: 438, distance: 109.3
click at [1056, 438] on div "Data compliance Please view our in-depth Data Processing Addendum to learn more…" at bounding box center [1049, 372] width 270 height 395
copy div "hello@airmason.com"
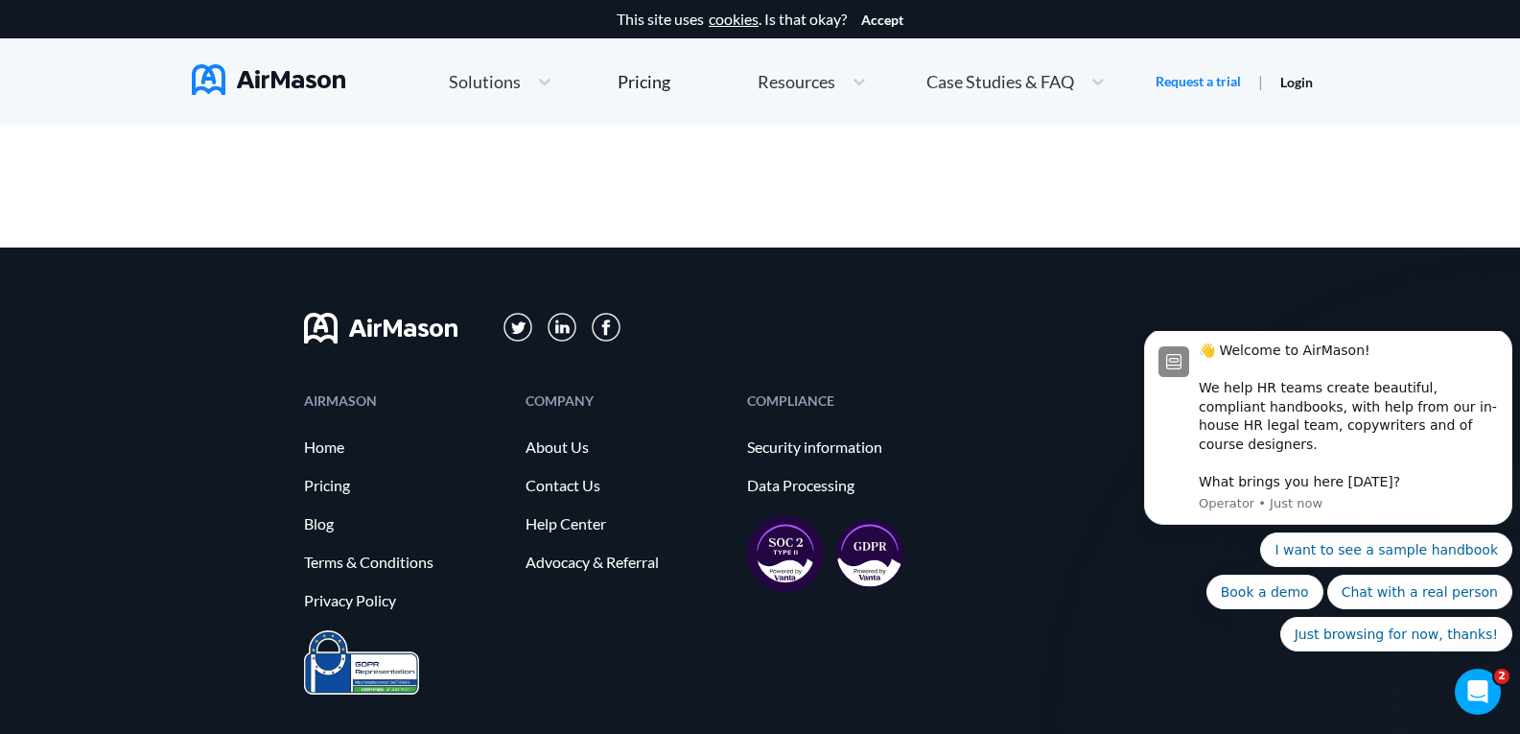
scroll to position [3564, 0]
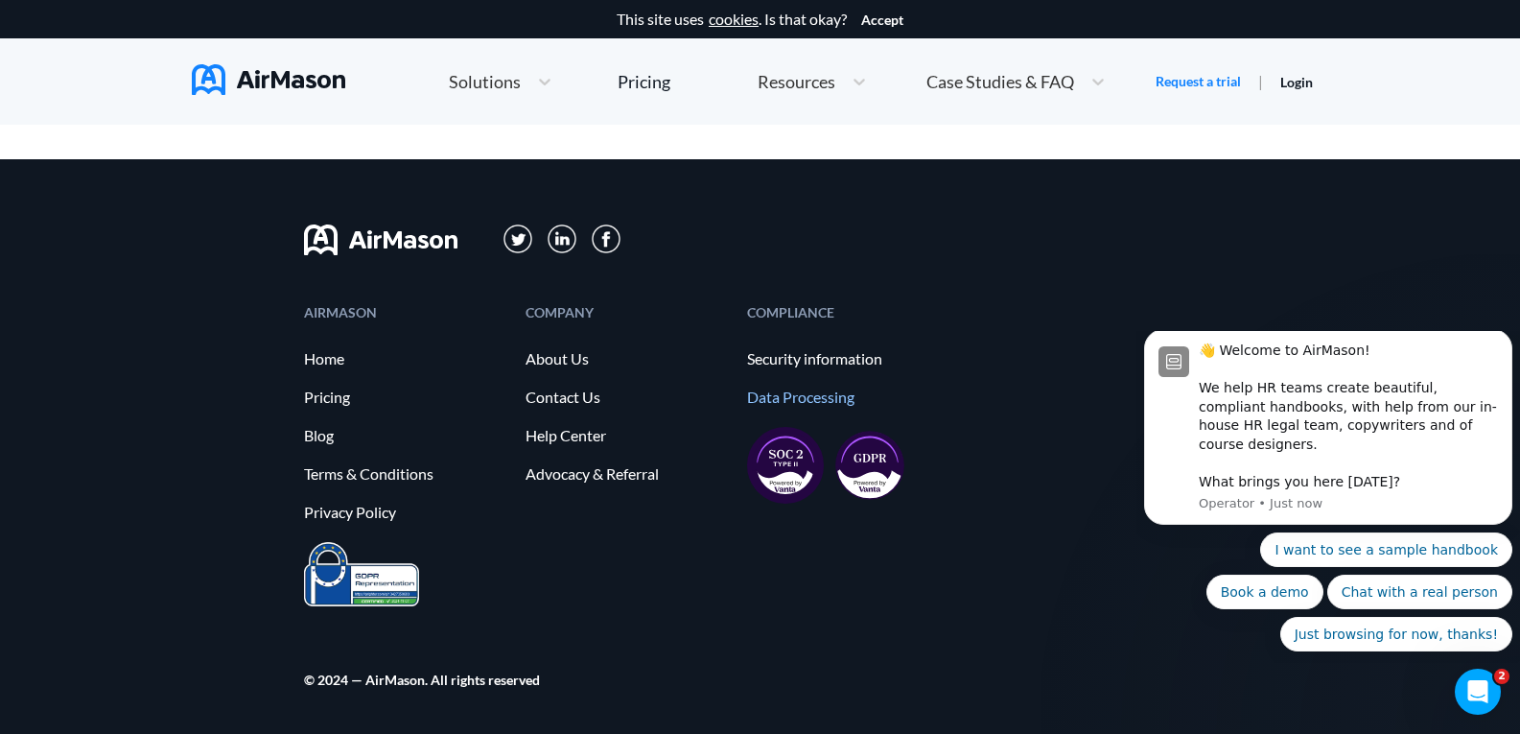
click at [802, 395] on link "Data Processing" at bounding box center [848, 396] width 202 height 17
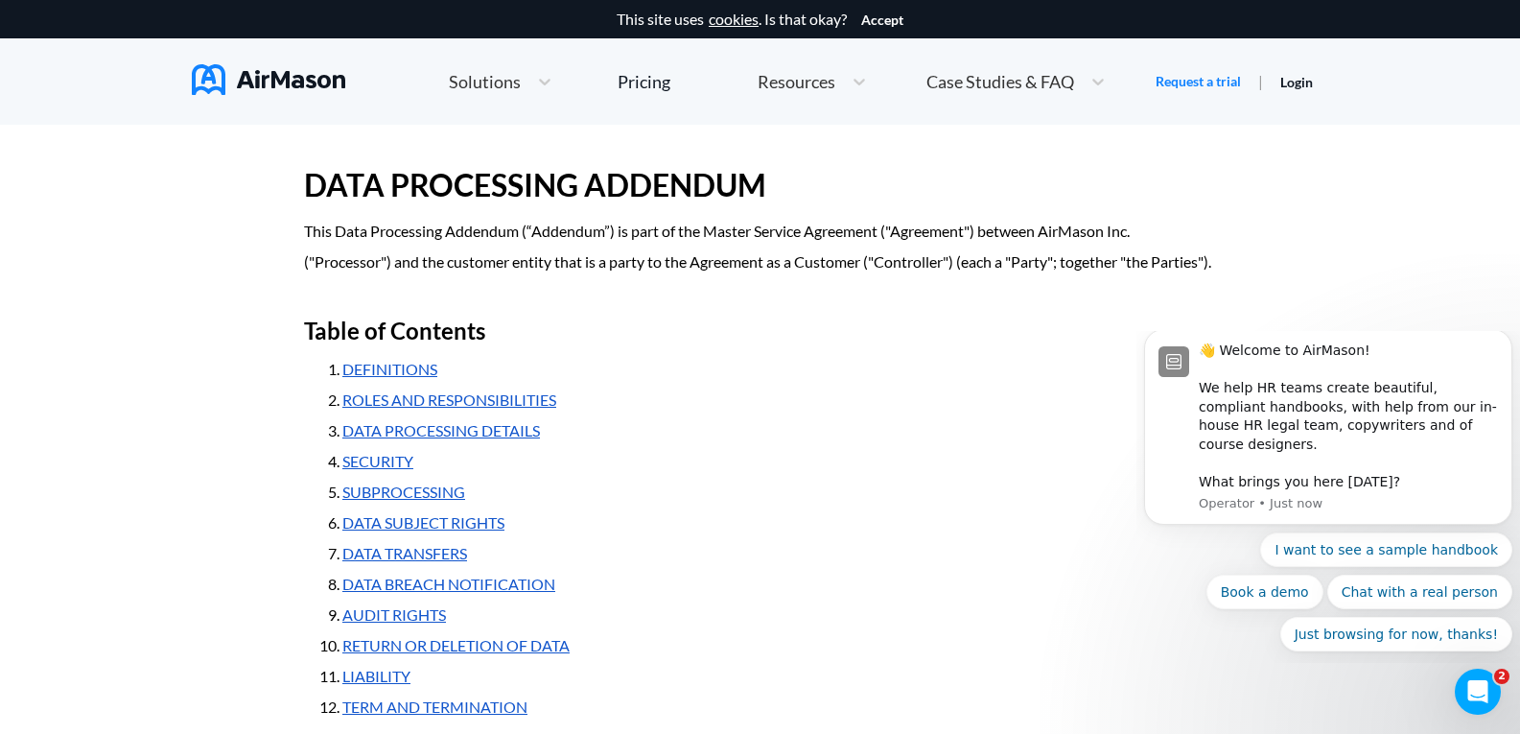
scroll to position [384, 0]
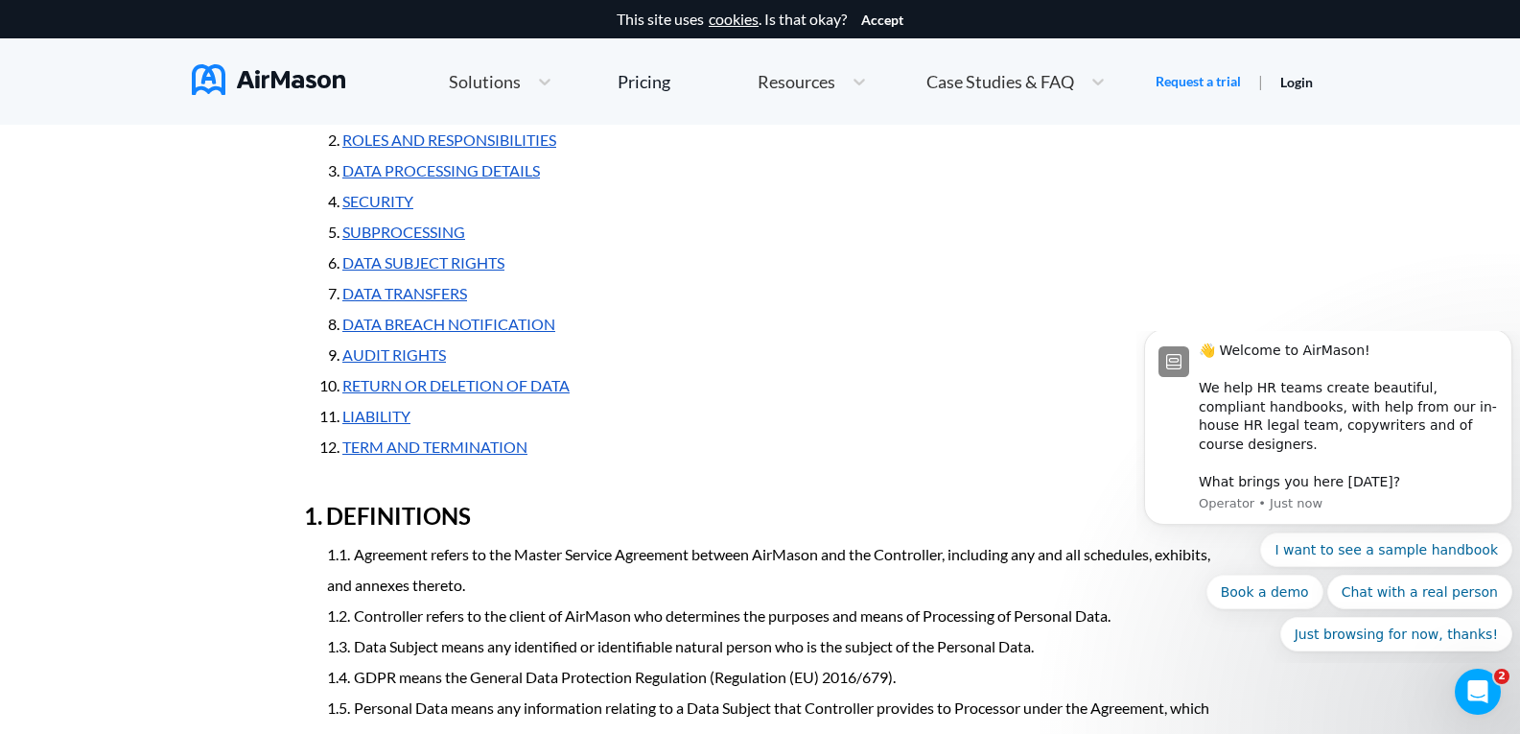
click at [400, 210] on link "SECURITY" at bounding box center [377, 201] width 71 height 18
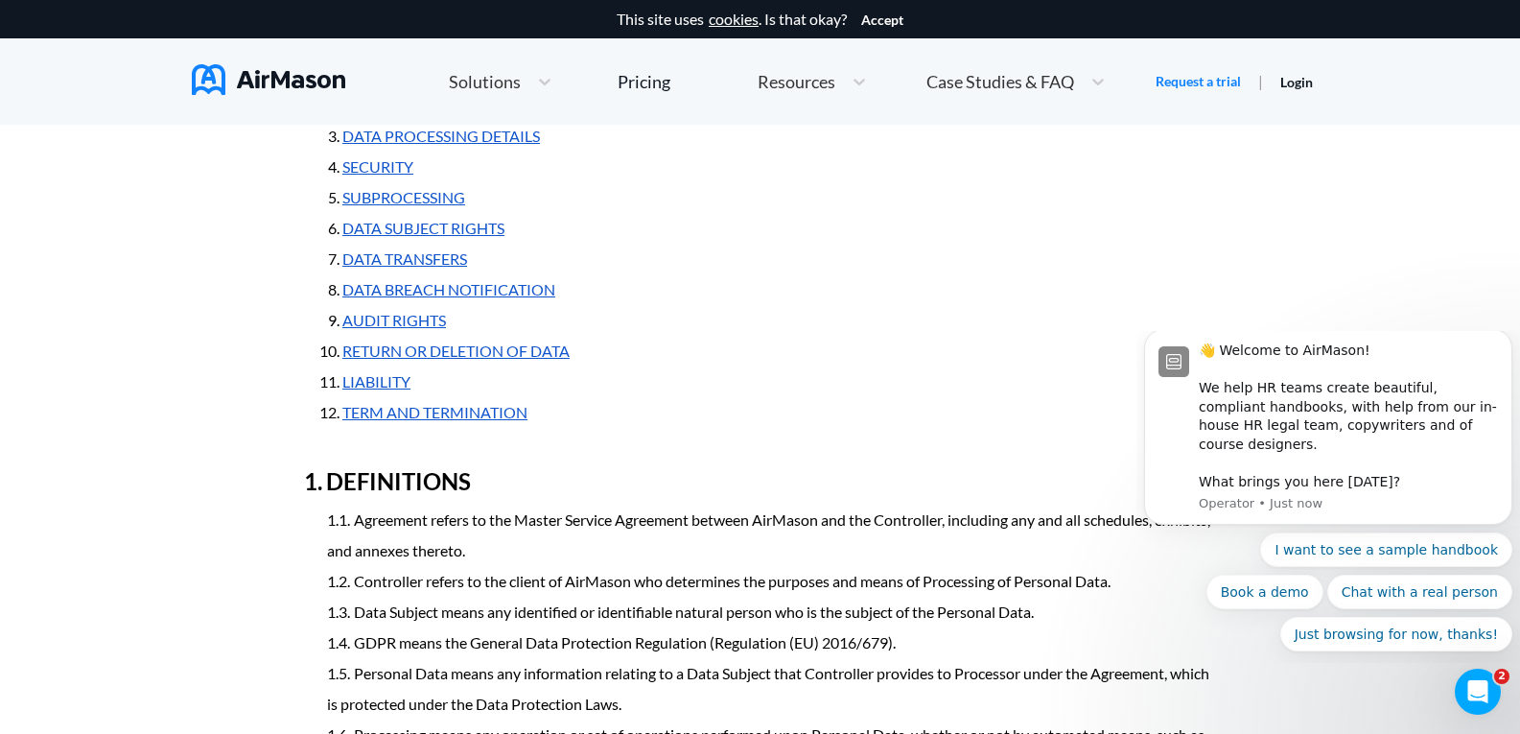
scroll to position [441, 0]
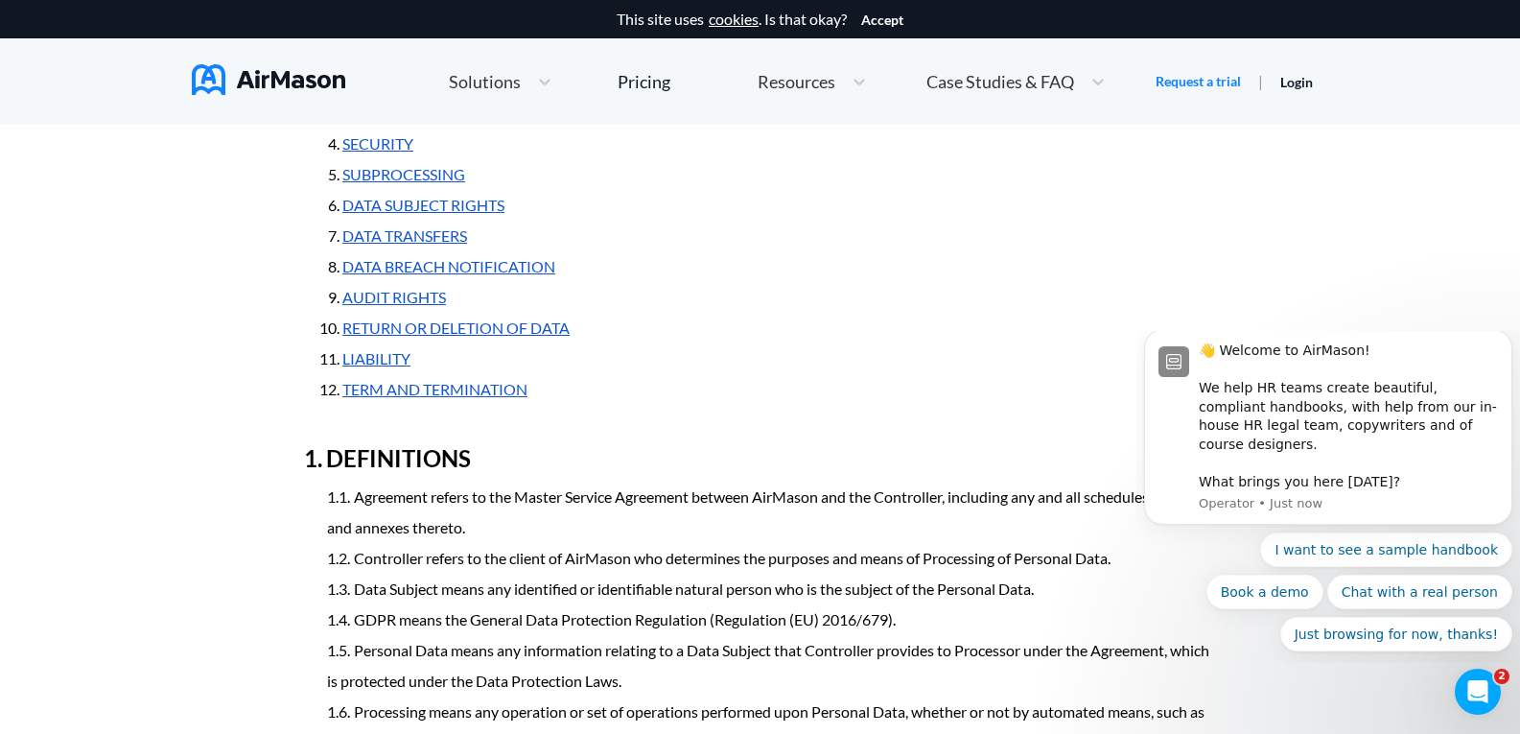
click at [496, 398] on link "TERM AND TERMINATION" at bounding box center [434, 389] width 185 height 18
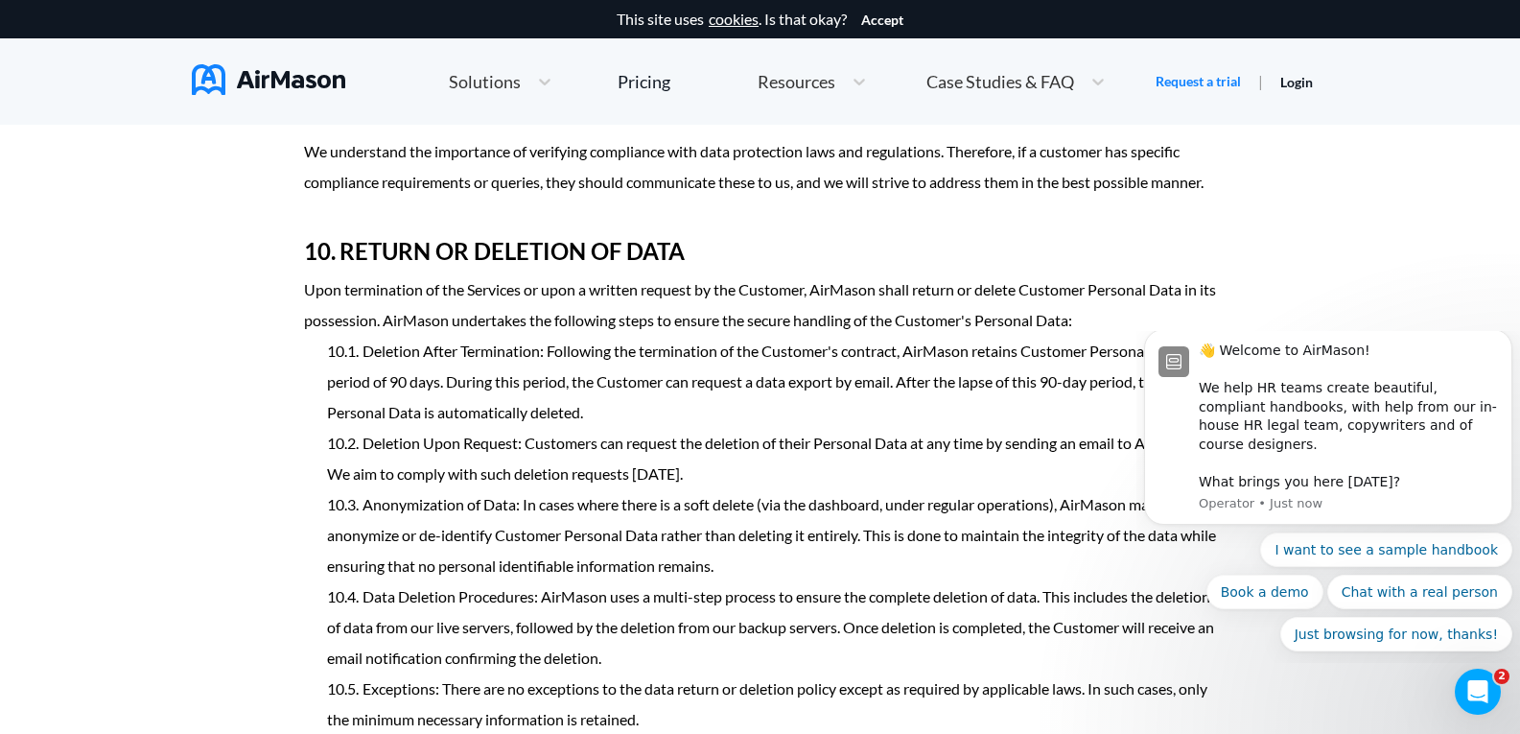
scroll to position [7654, 0]
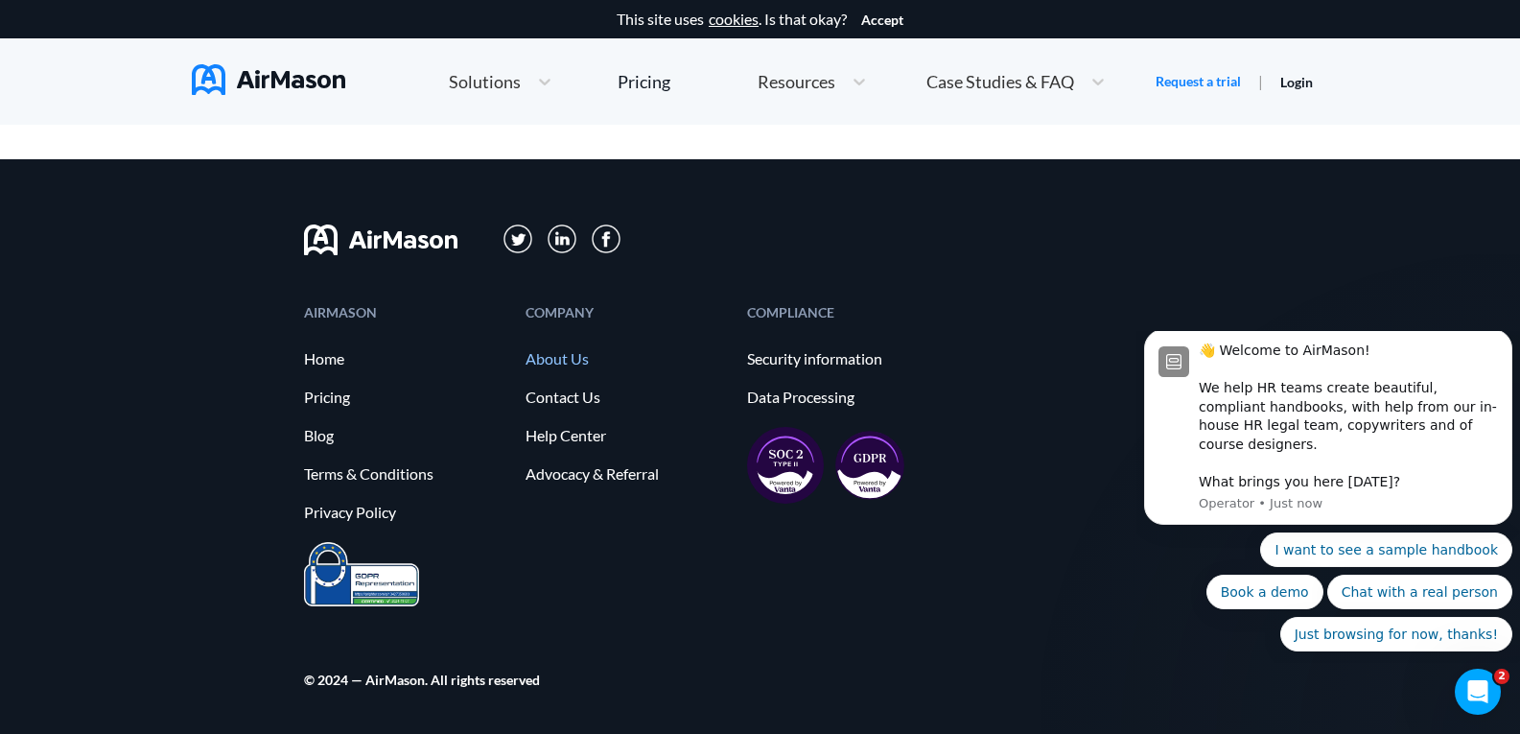
click at [574, 352] on link "About Us" at bounding box center [627, 358] width 202 height 17
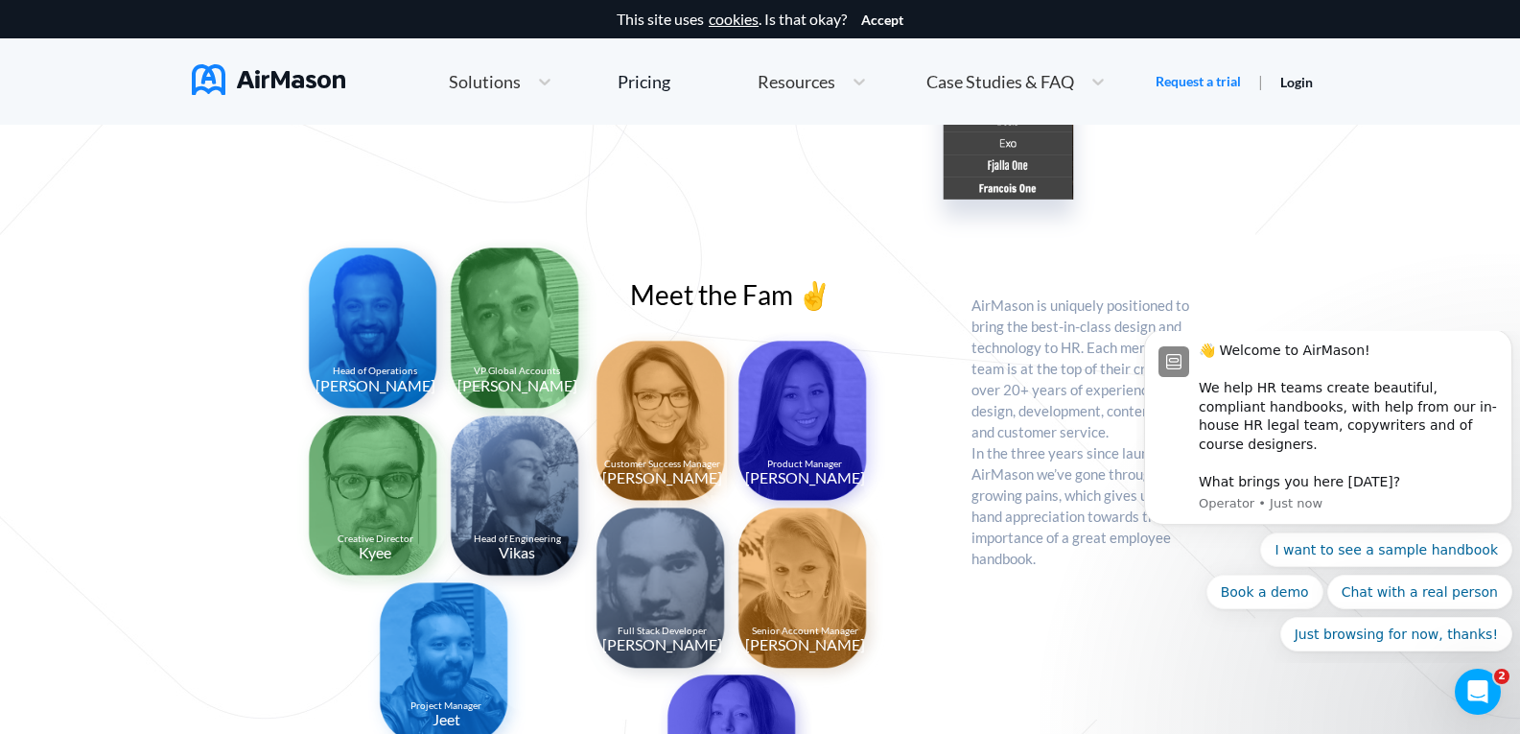
scroll to position [2158, 0]
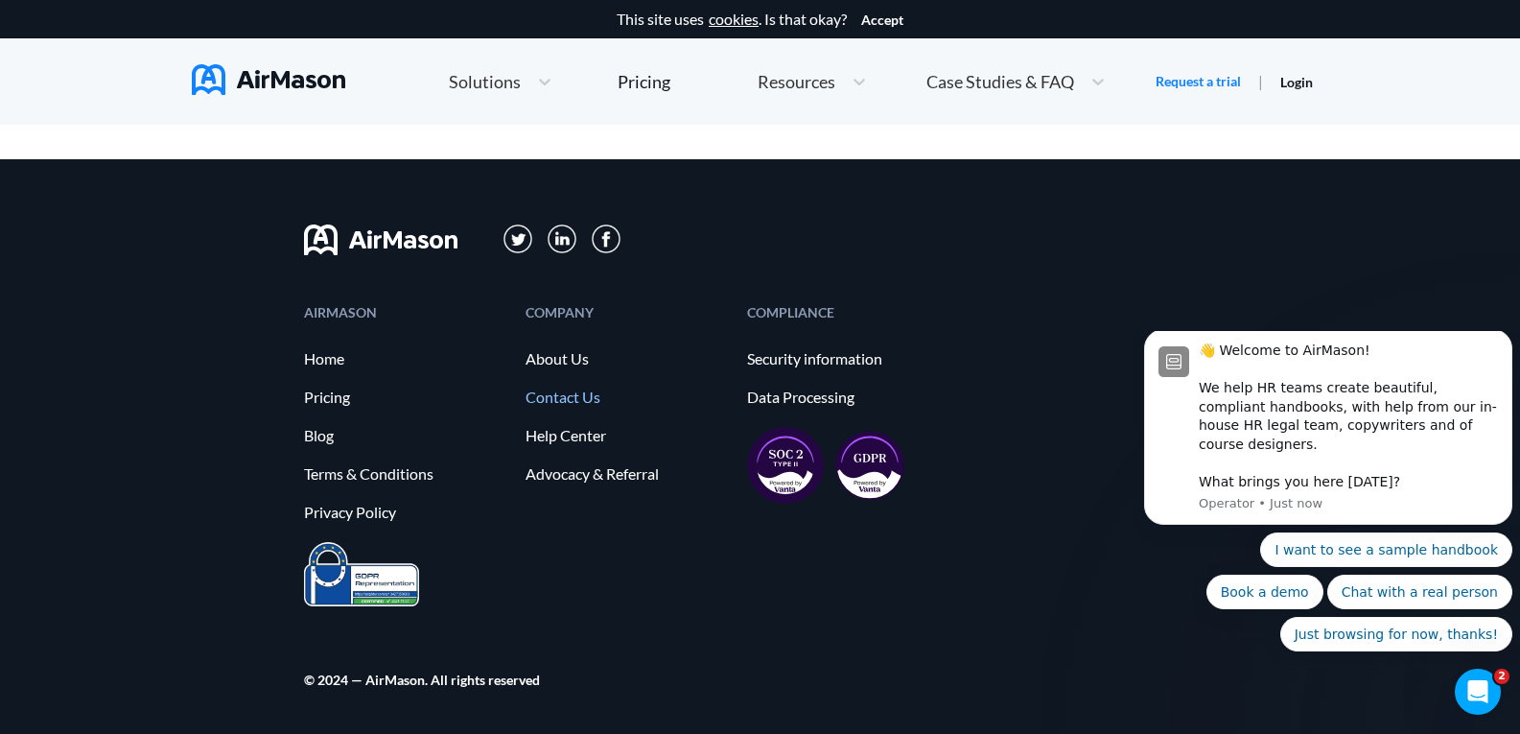
click at [577, 398] on link "Contact Us" at bounding box center [627, 396] width 202 height 17
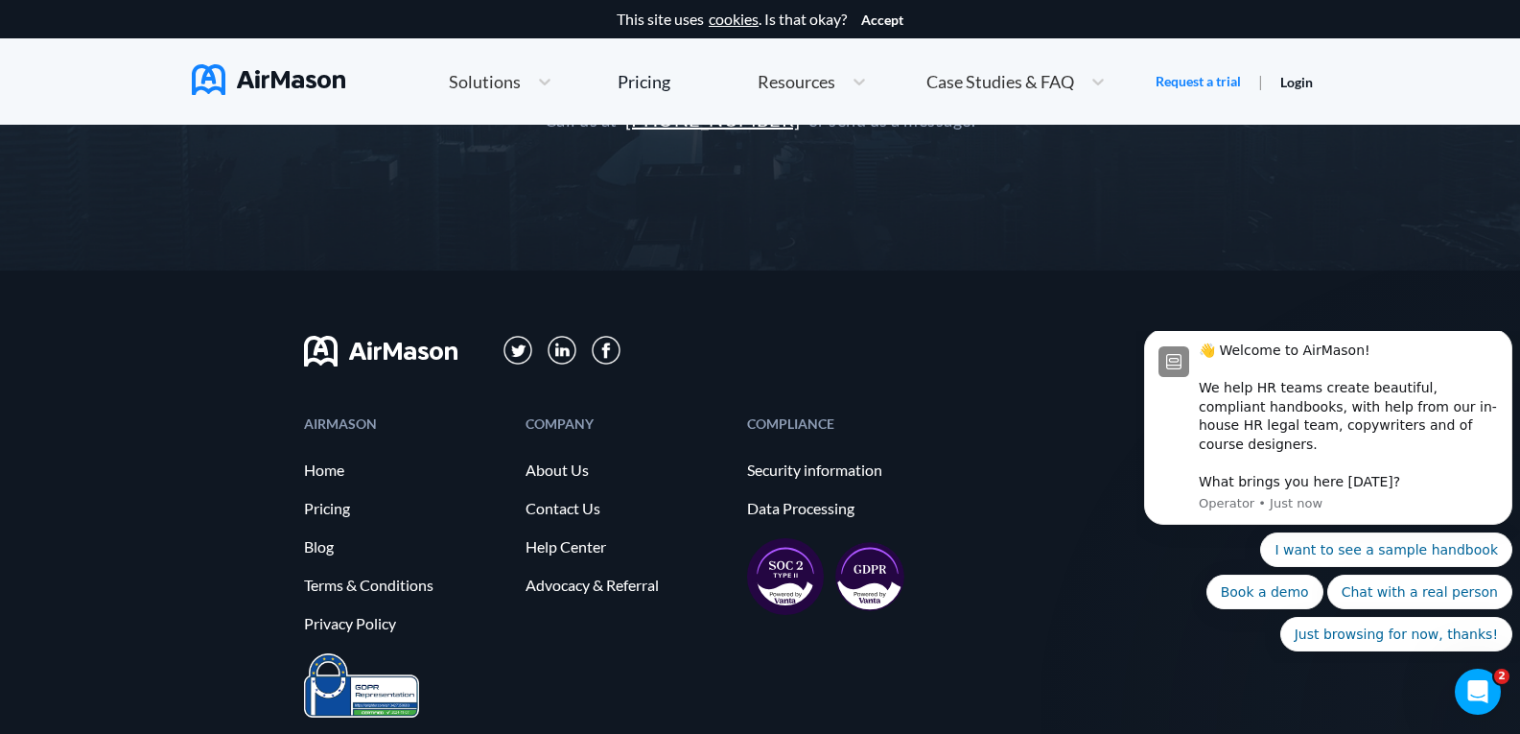
scroll to position [642, 0]
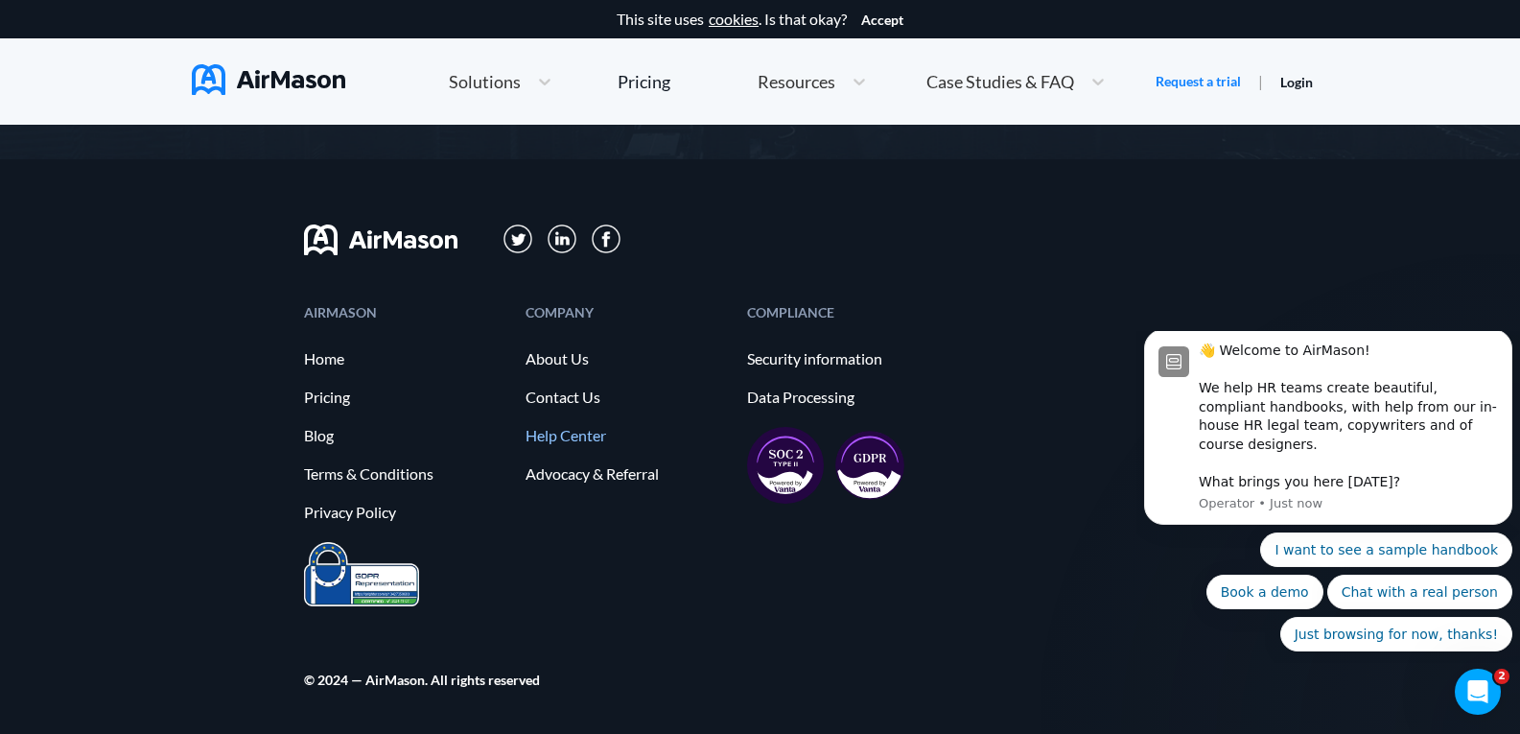
click at [586, 440] on link "Help Center" at bounding box center [627, 435] width 202 height 17
click at [609, 472] on link "Advocacy & Referral" at bounding box center [627, 473] width 202 height 17
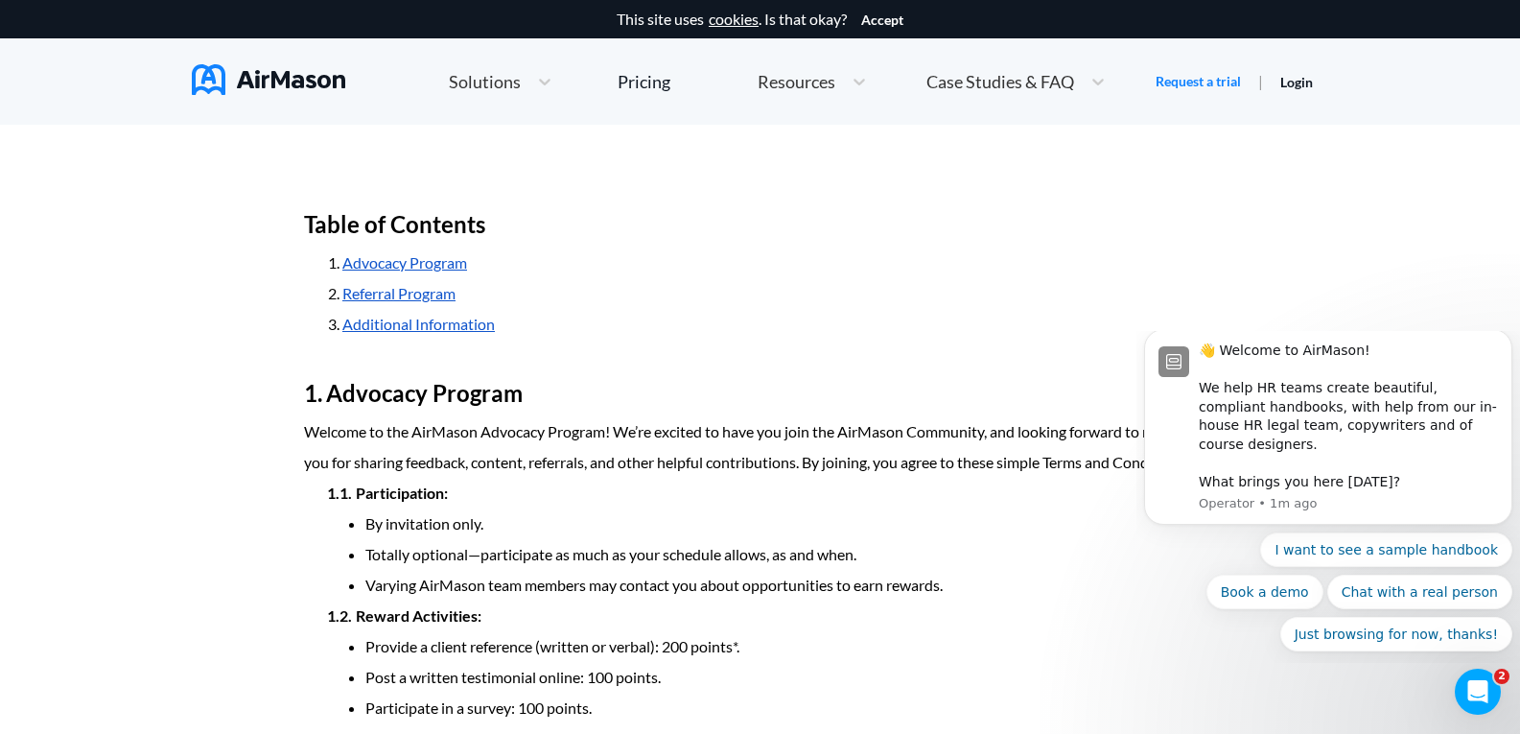
scroll to position [1061, 0]
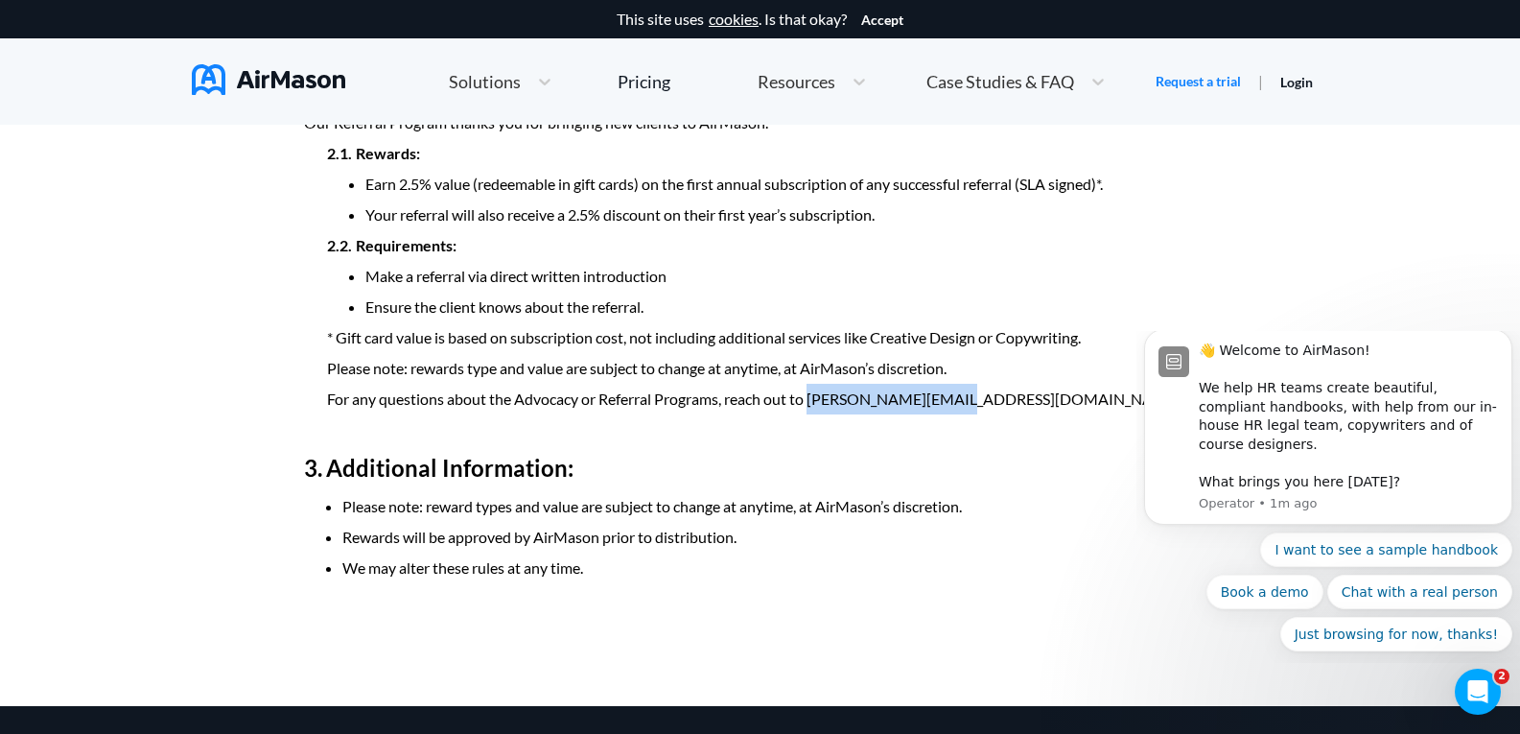
drag, startPoint x: 812, startPoint y: 431, endPoint x: 957, endPoint y: 428, distance: 144.9
click at [957, 414] on p "For any questions about the Advocacy or Referral Programs, reach out to justin@…" at bounding box center [771, 399] width 889 height 31
copy p "justin@airmason.com"
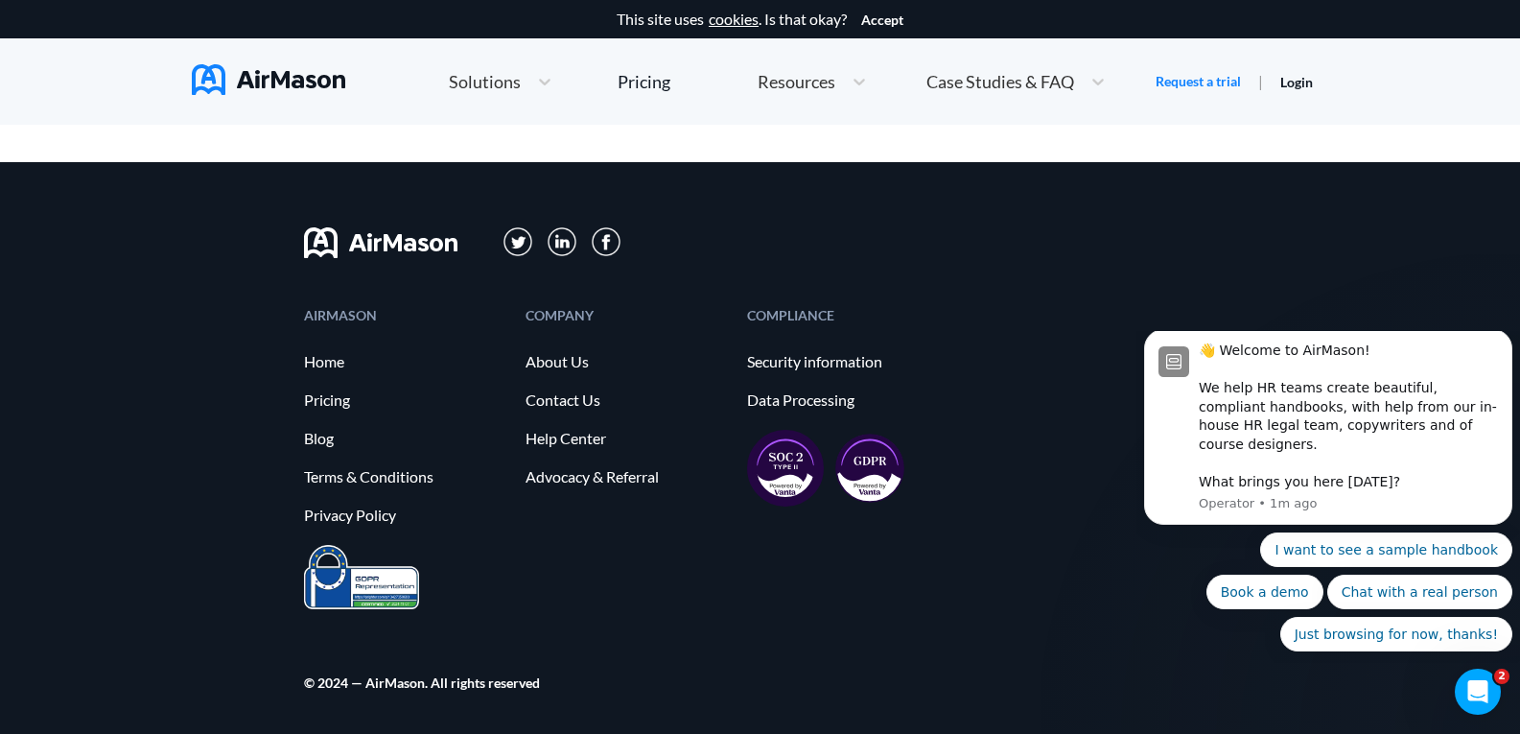
scroll to position [1638, 0]
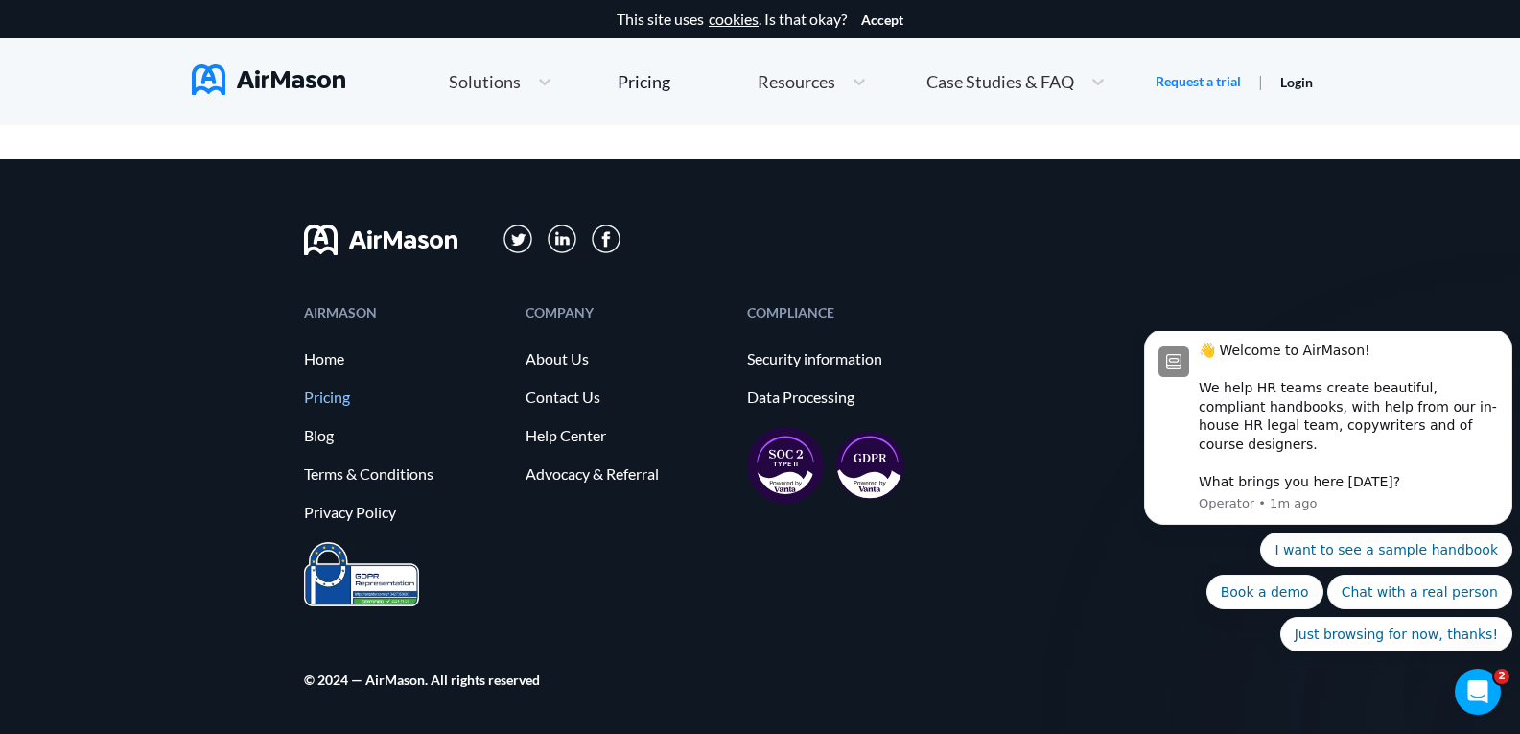
click at [317, 393] on link "Pricing" at bounding box center [405, 396] width 202 height 17
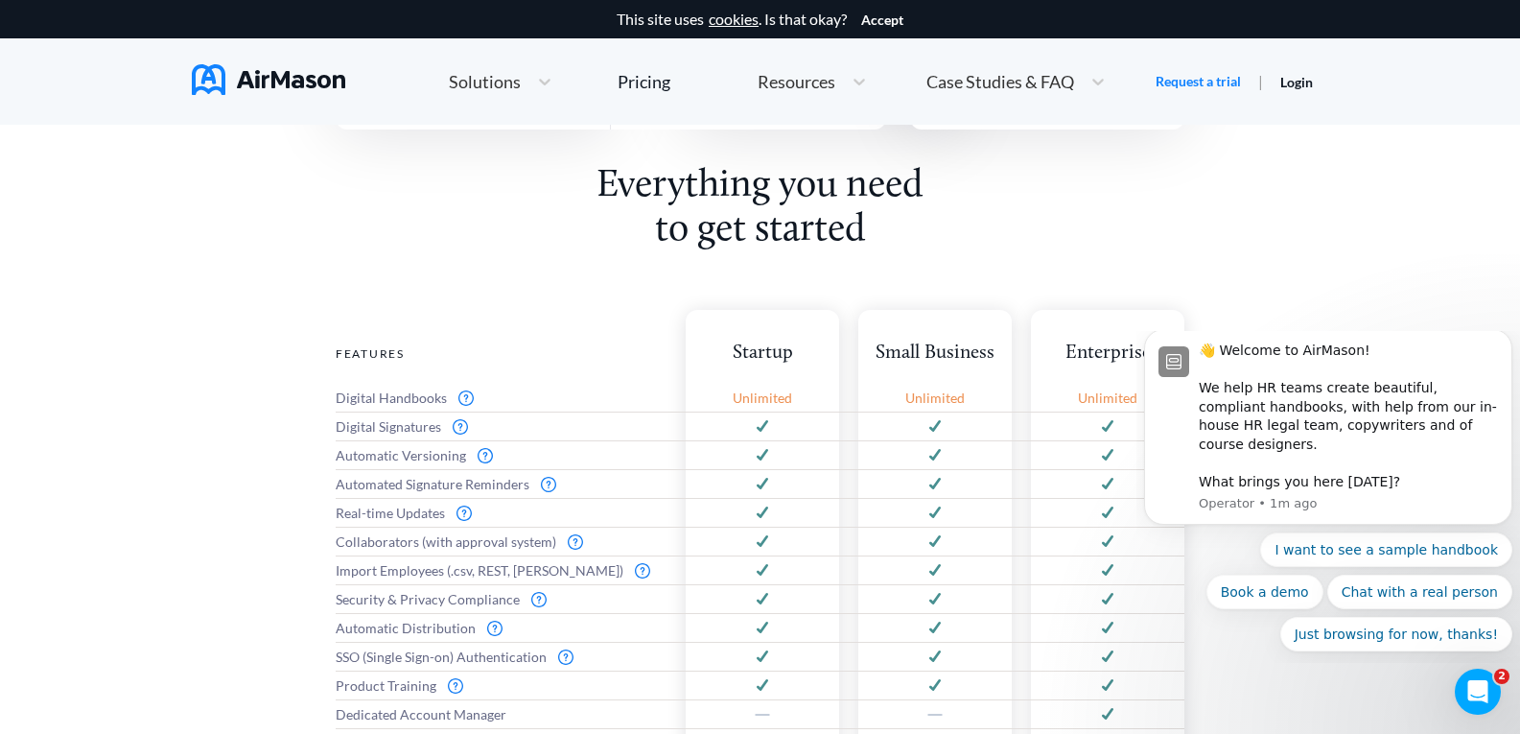
scroll to position [4817, 0]
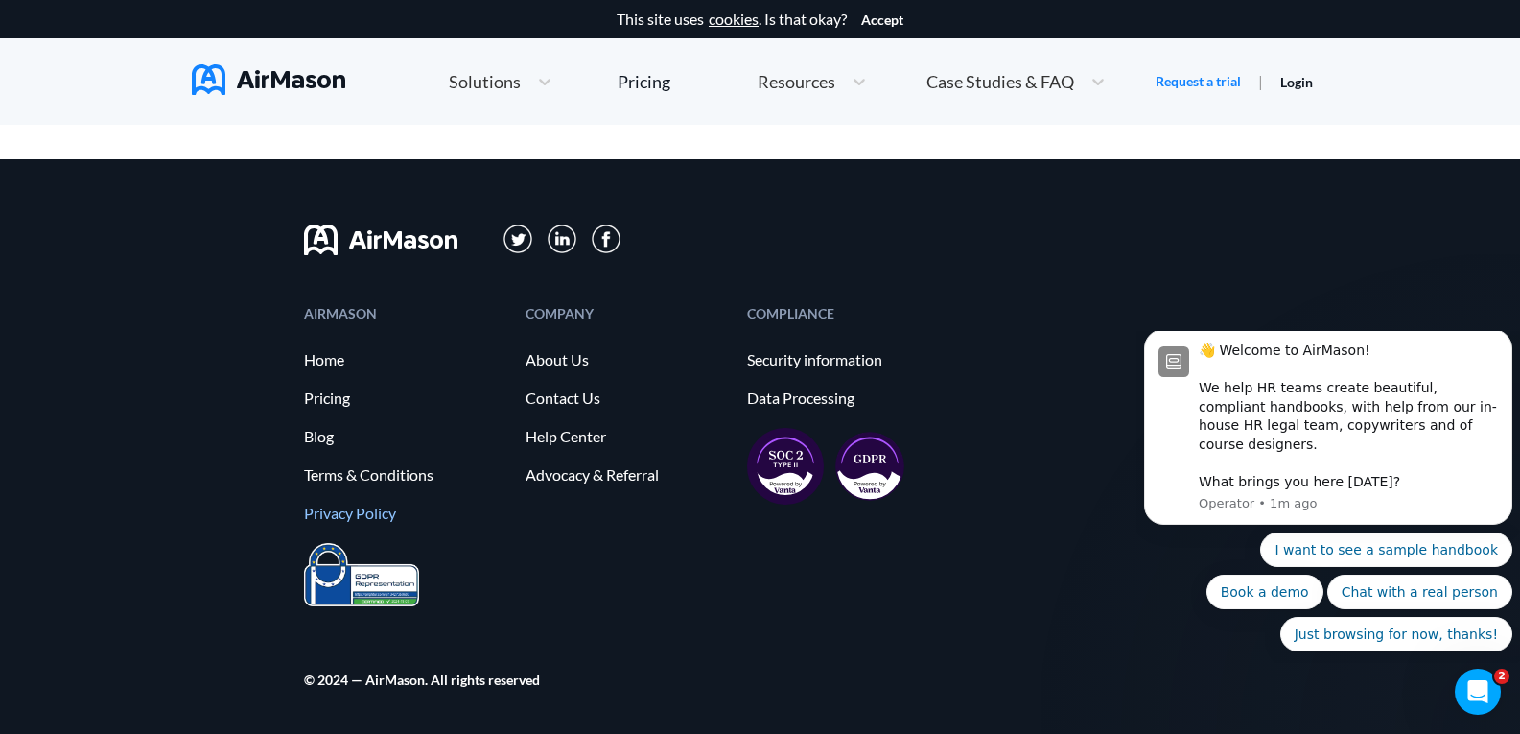
click at [353, 505] on link "Privacy Policy" at bounding box center [405, 513] width 202 height 17
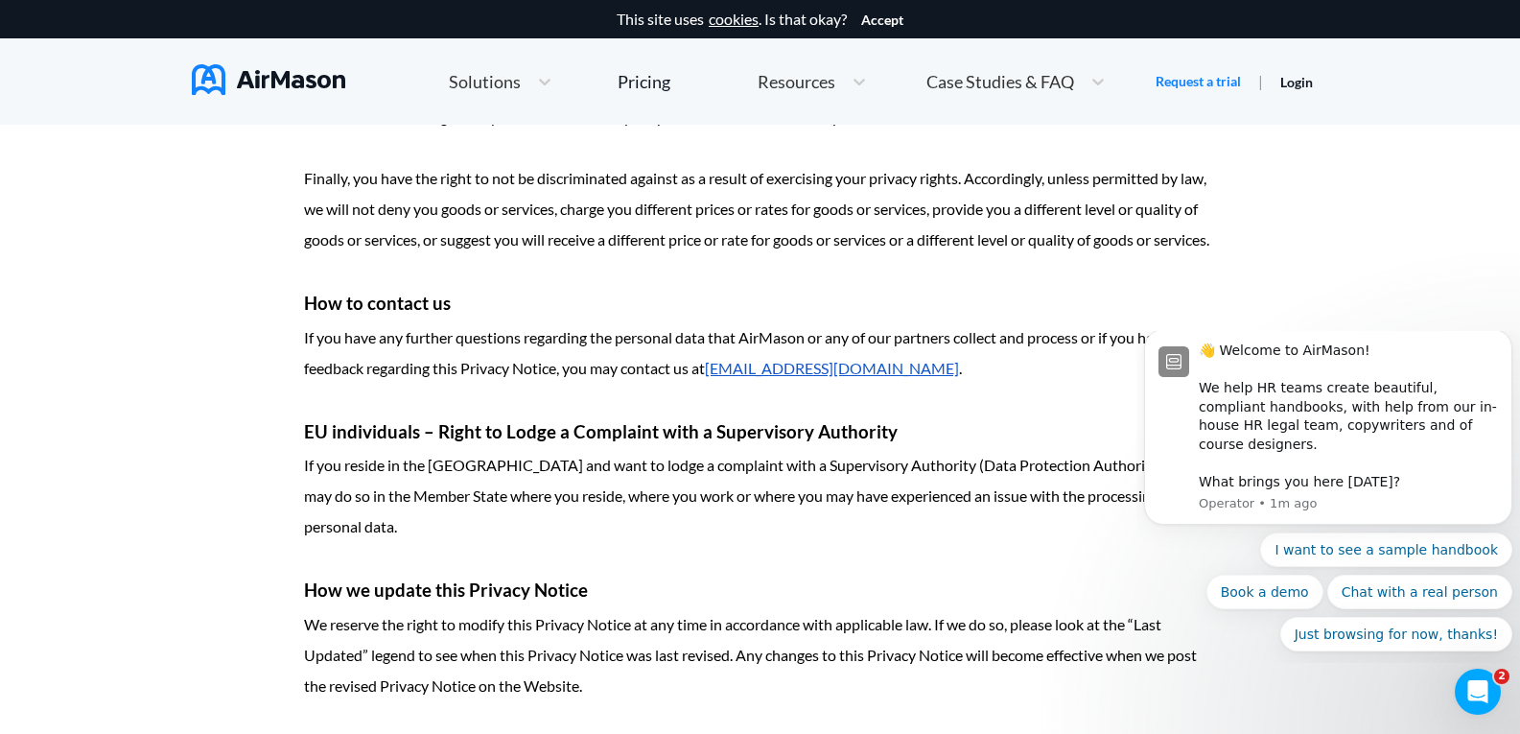
scroll to position [5467, 0]
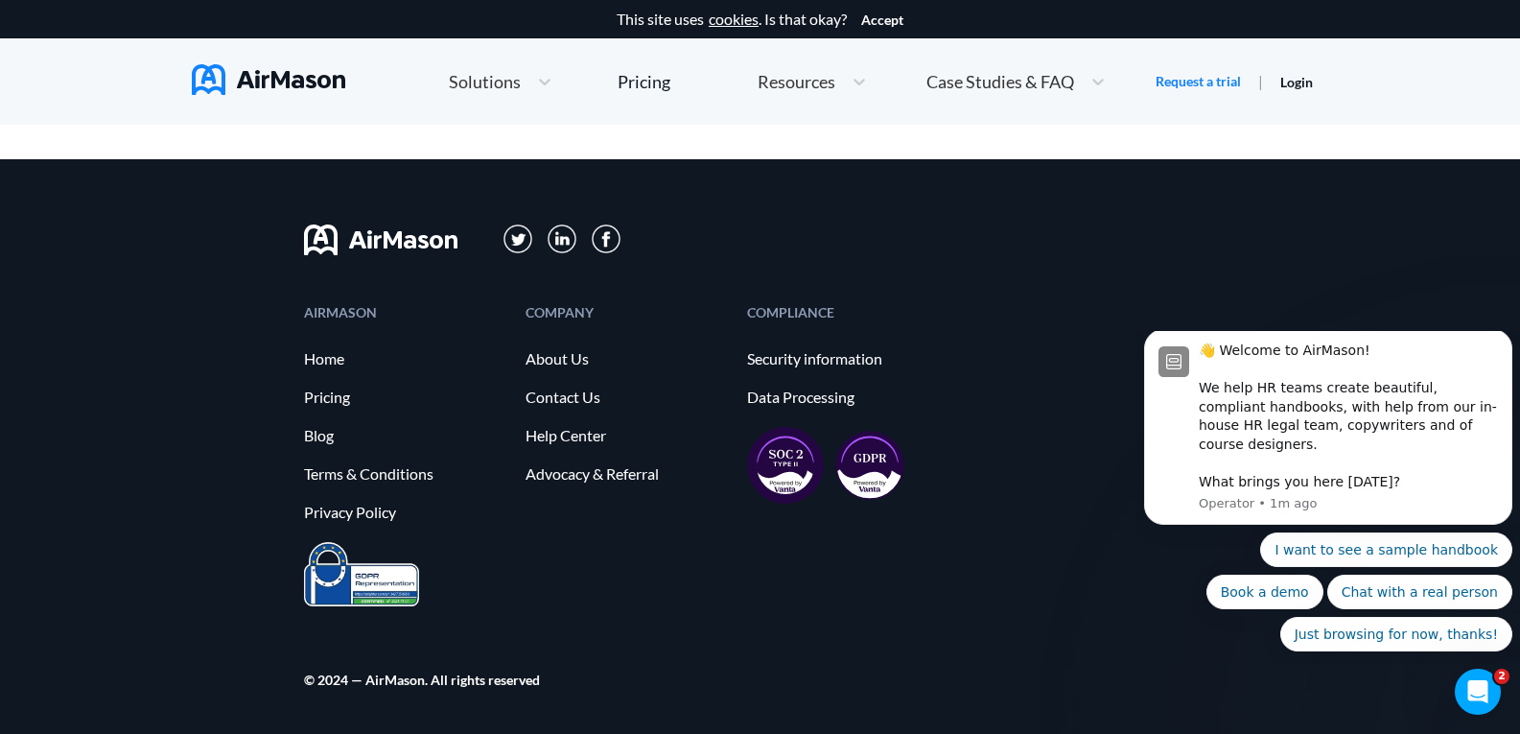
drag, startPoint x: 1534, startPoint y: 603, endPoint x: 205, endPoint y: 330, distance: 1356.2
click at [398, 471] on link "Terms & Conditions" at bounding box center [405, 473] width 202 height 17
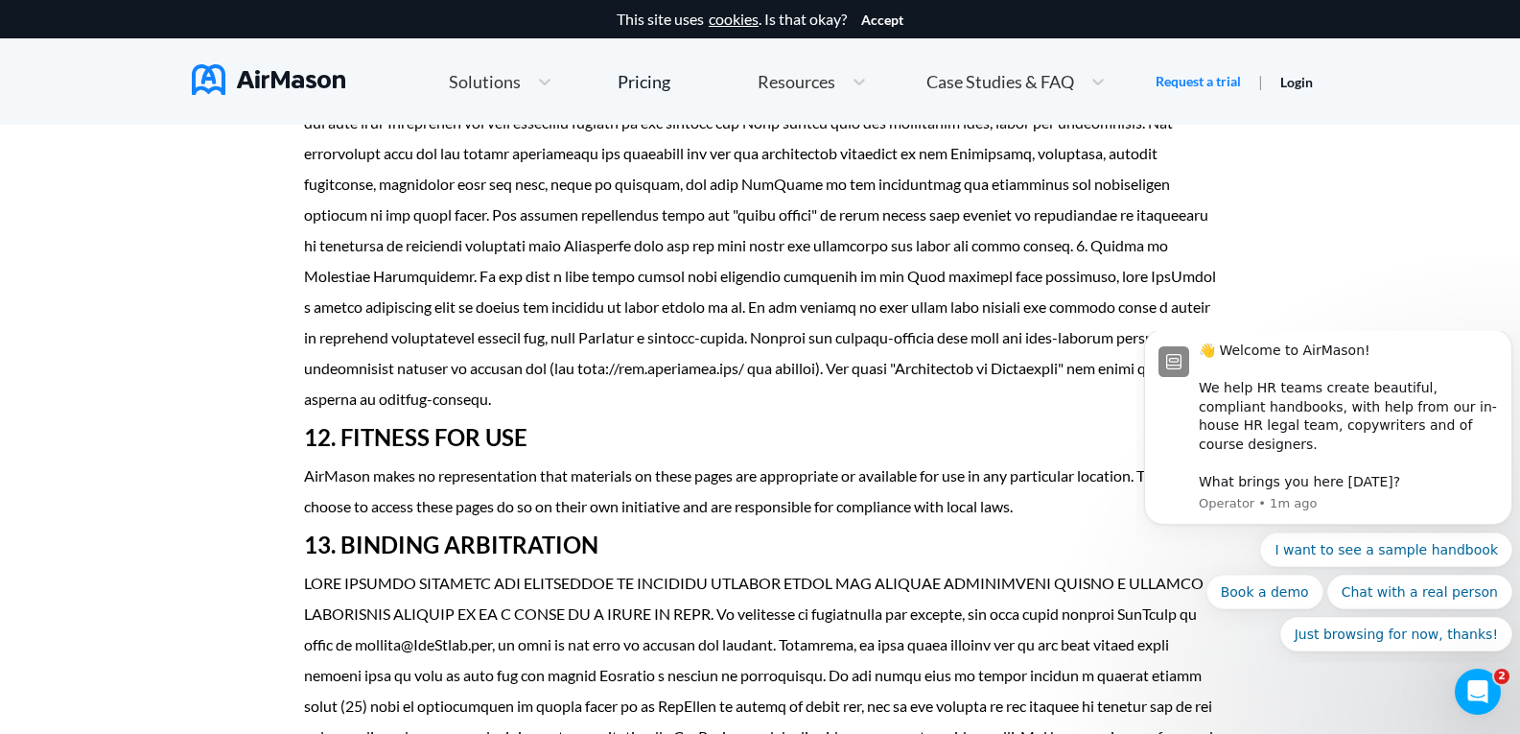
scroll to position [10637, 0]
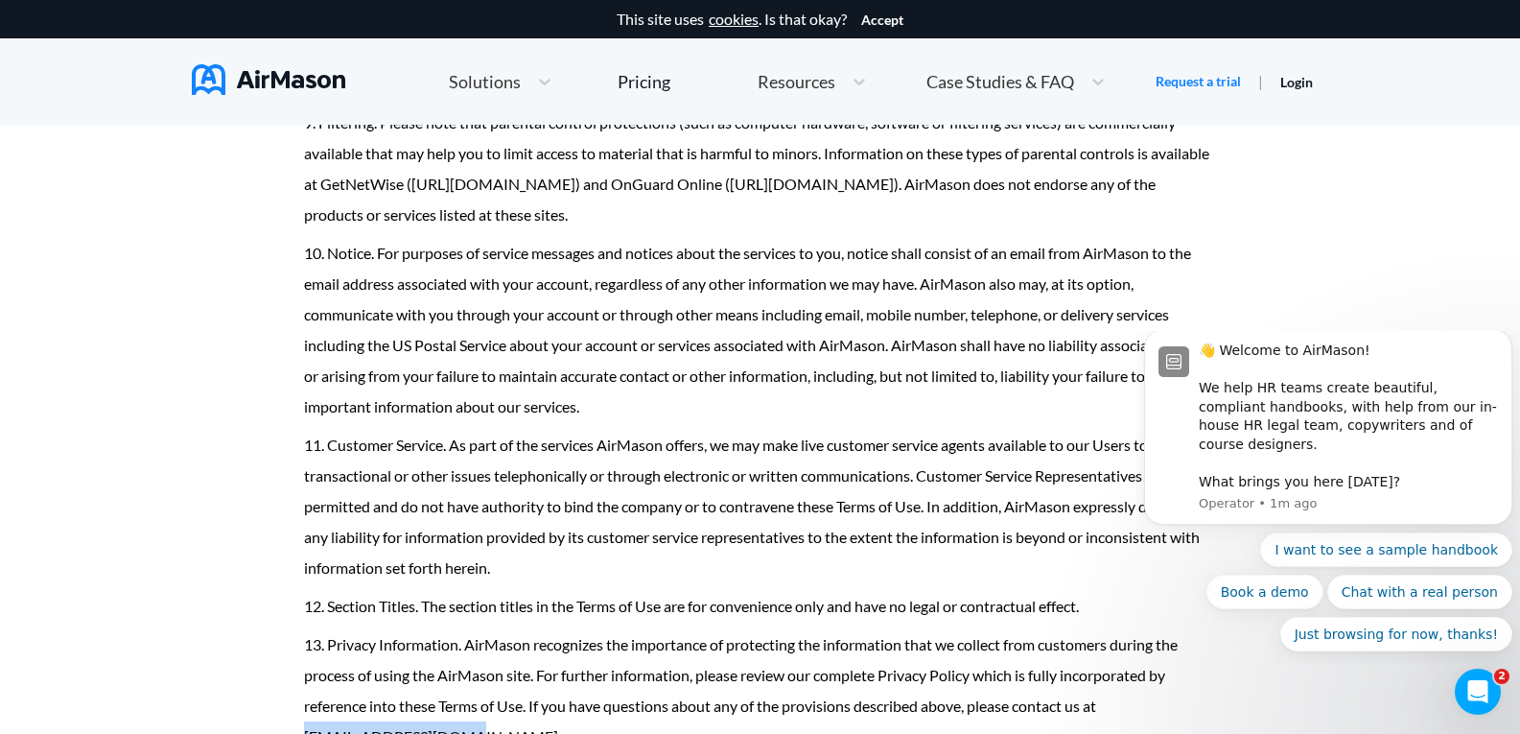
drag, startPoint x: 304, startPoint y: 433, endPoint x: 465, endPoint y: 431, distance: 161.1
copy p "support@AirMason.com"
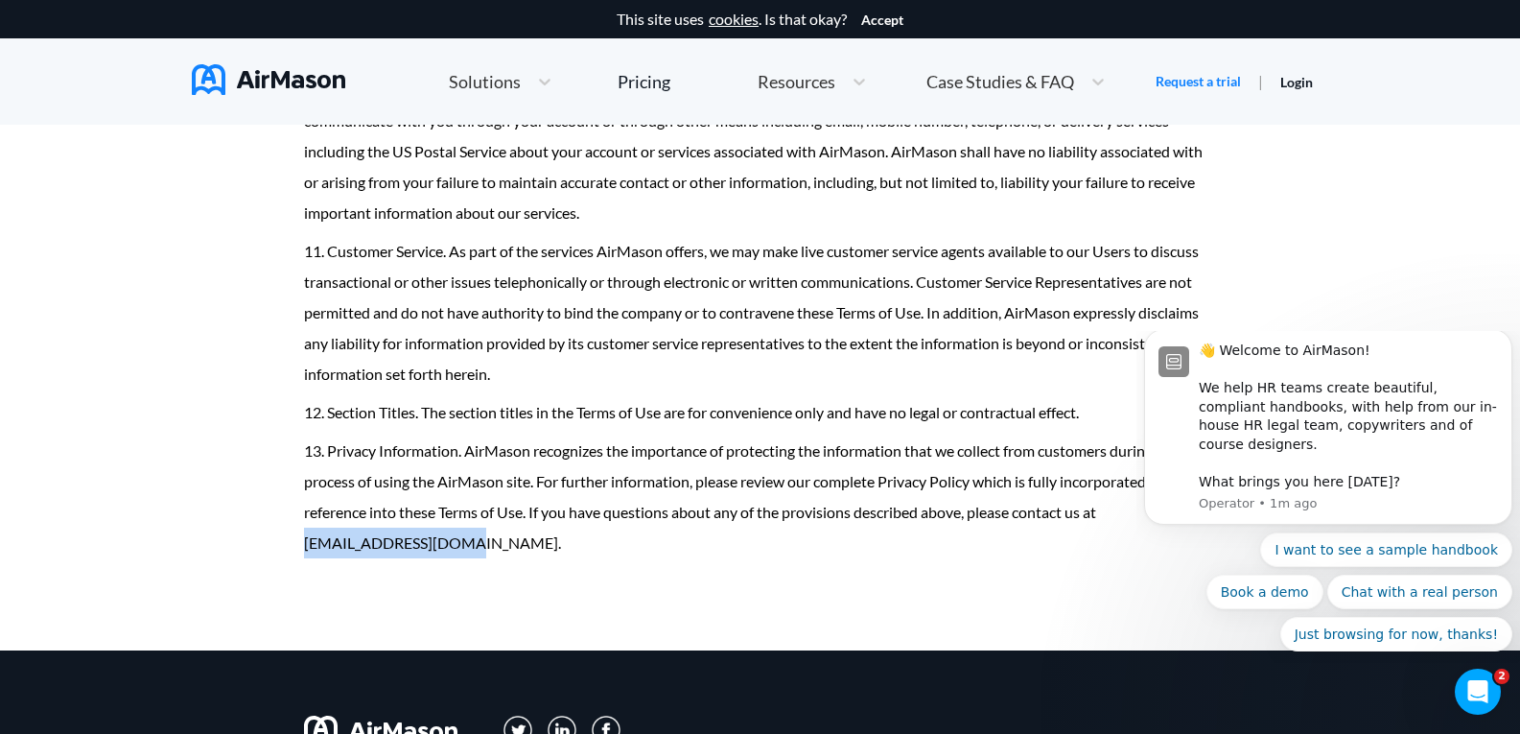
scroll to position [11015, 0]
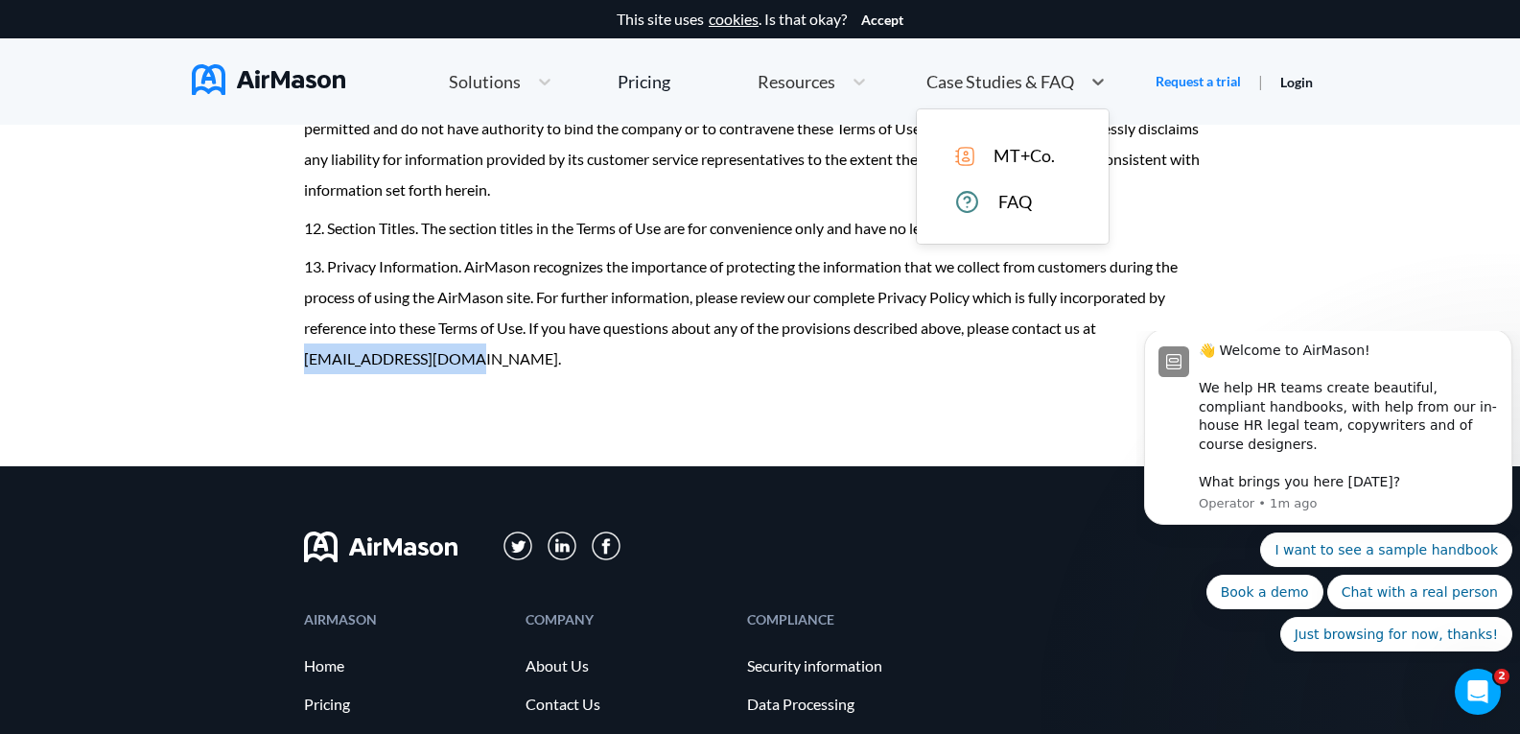
click at [1049, 86] on span "Case Studies & FAQ" at bounding box center [1001, 81] width 148 height 17
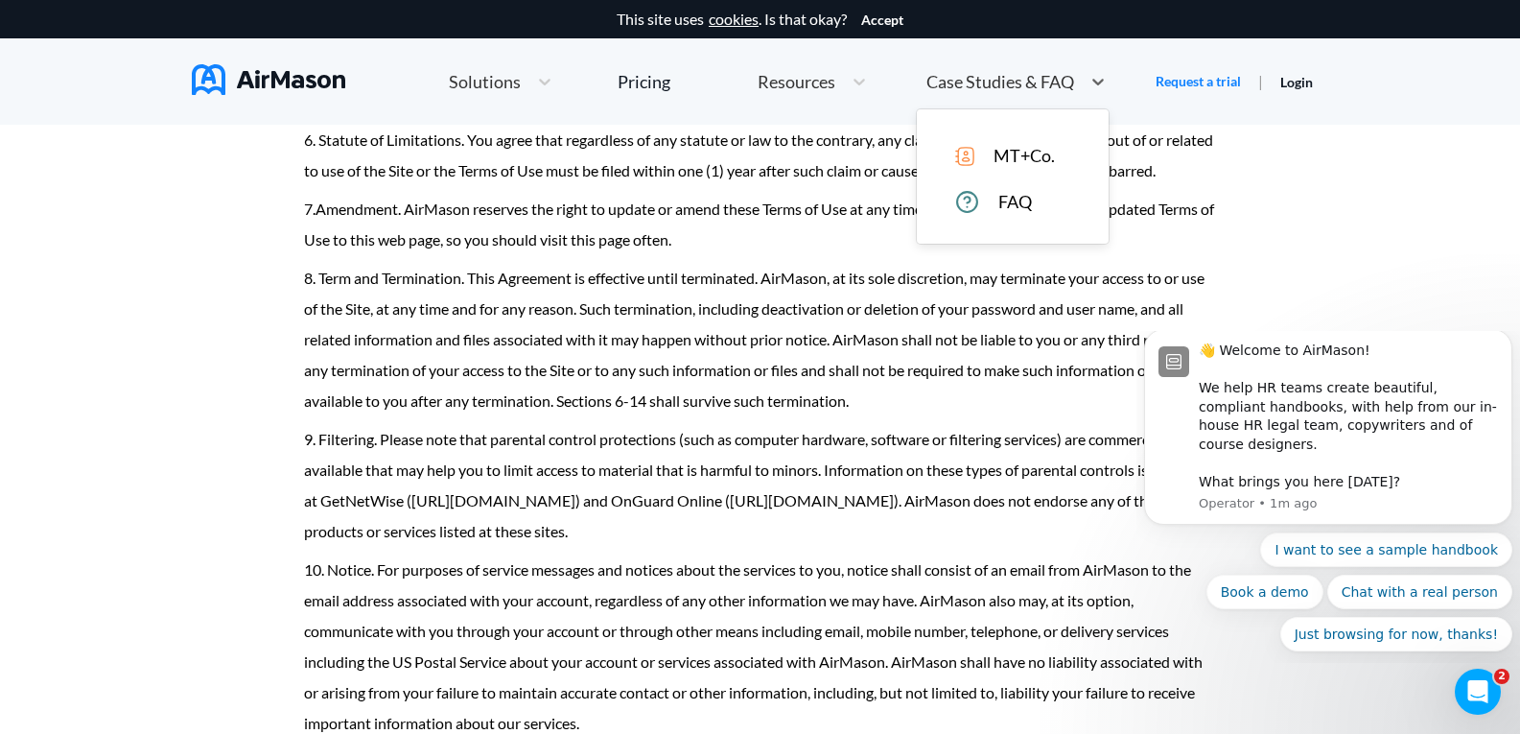
click at [843, 93] on div at bounding box center [859, 82] width 35 height 24
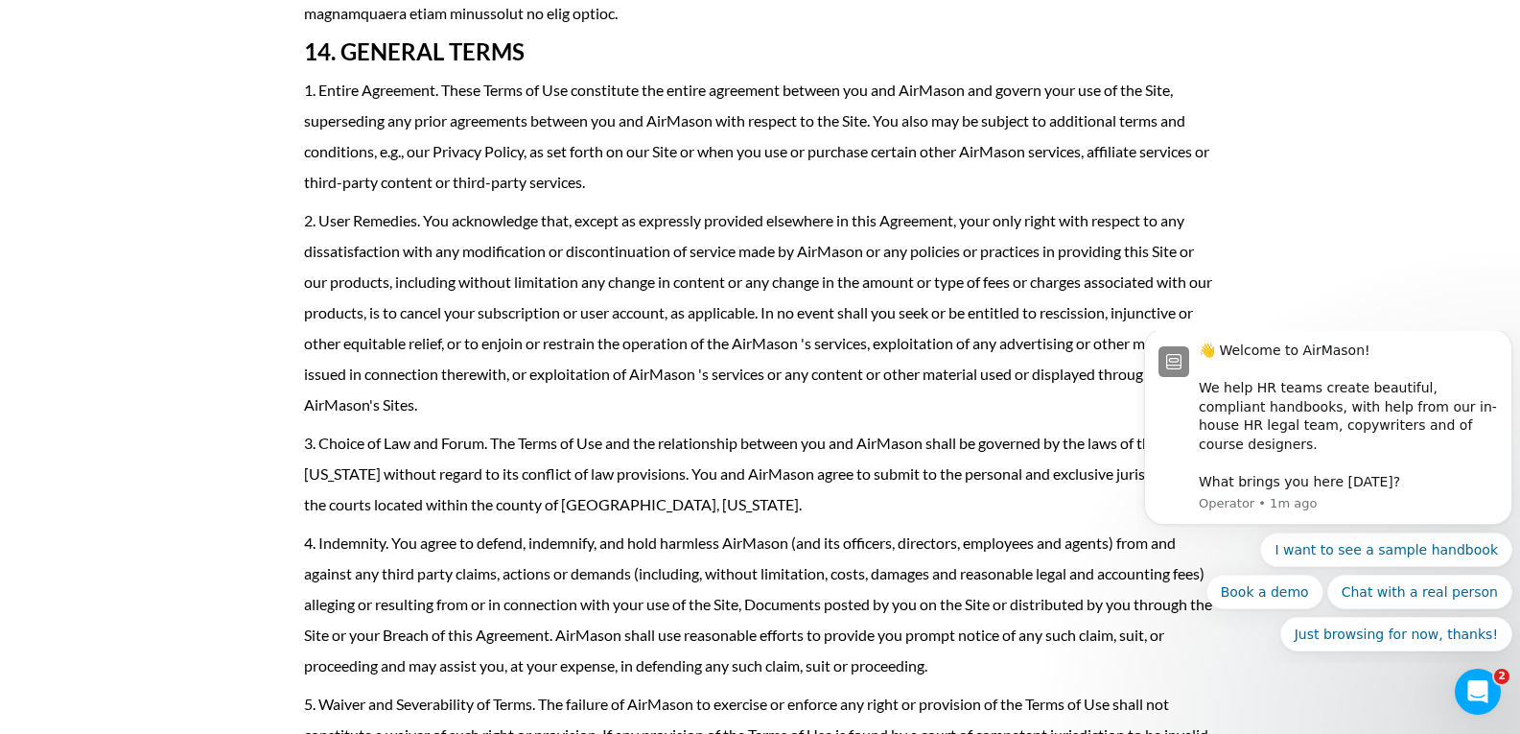
scroll to position [0, 0]
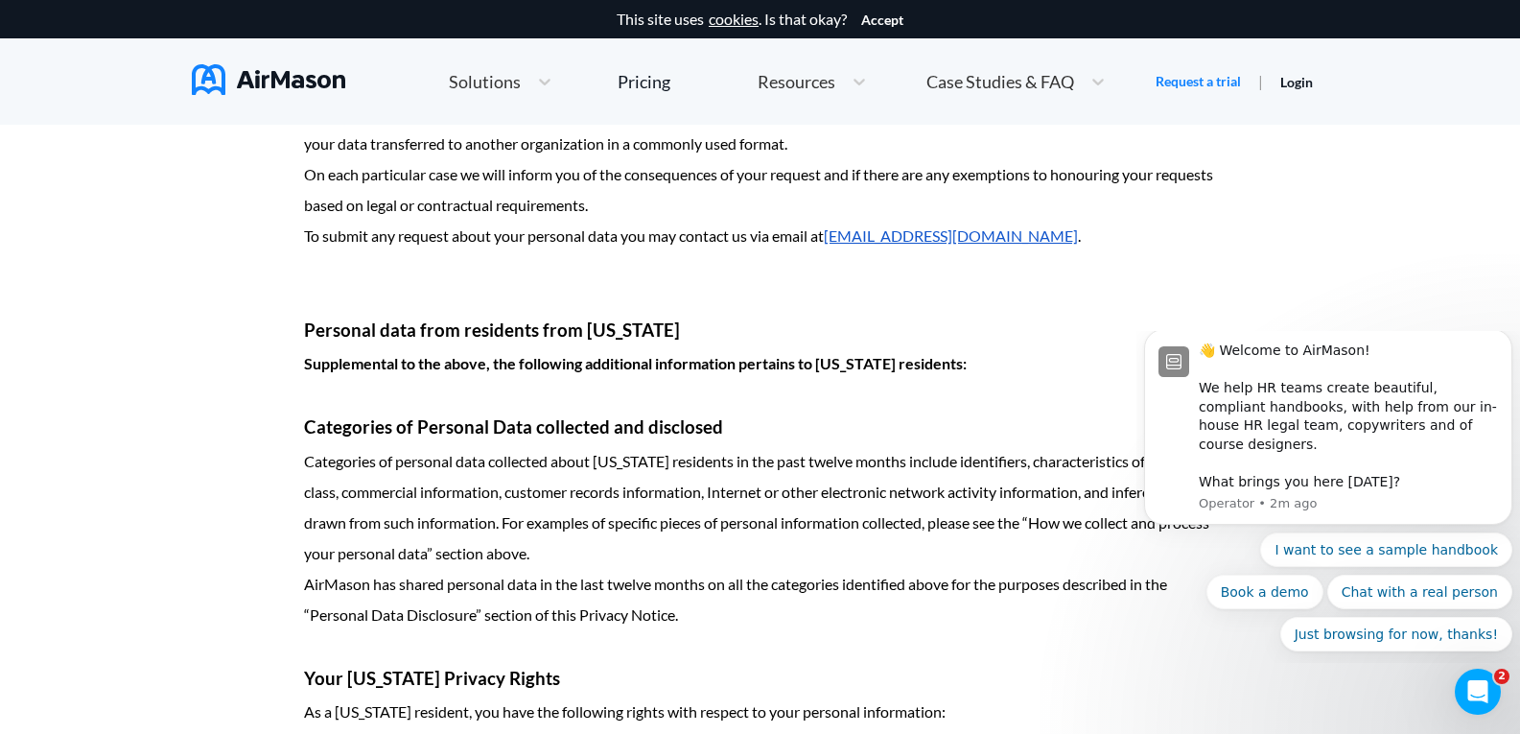
scroll to position [5467, 0]
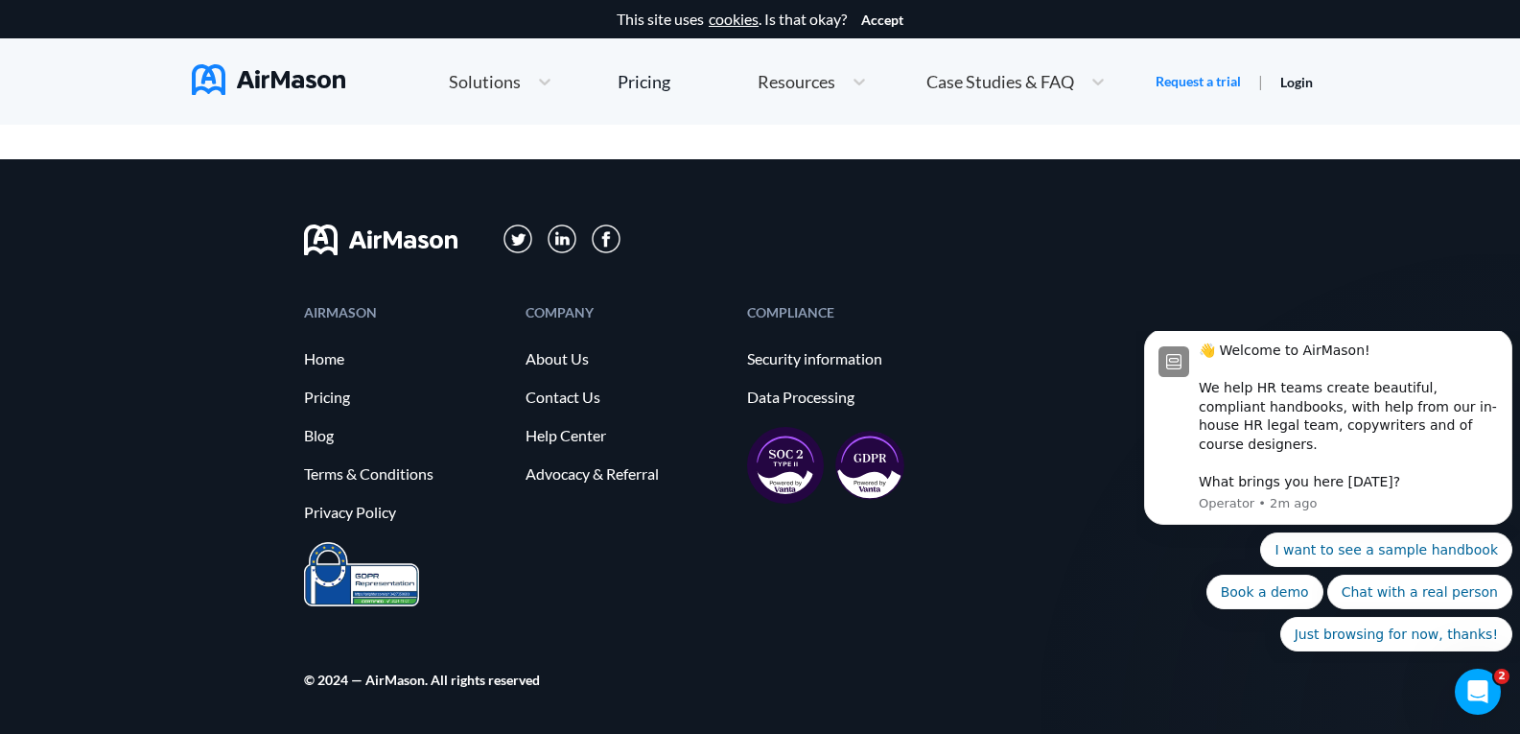
click at [556, 242] on img at bounding box center [563, 239] width 30 height 30
